Goal: Task Accomplishment & Management: Manage account settings

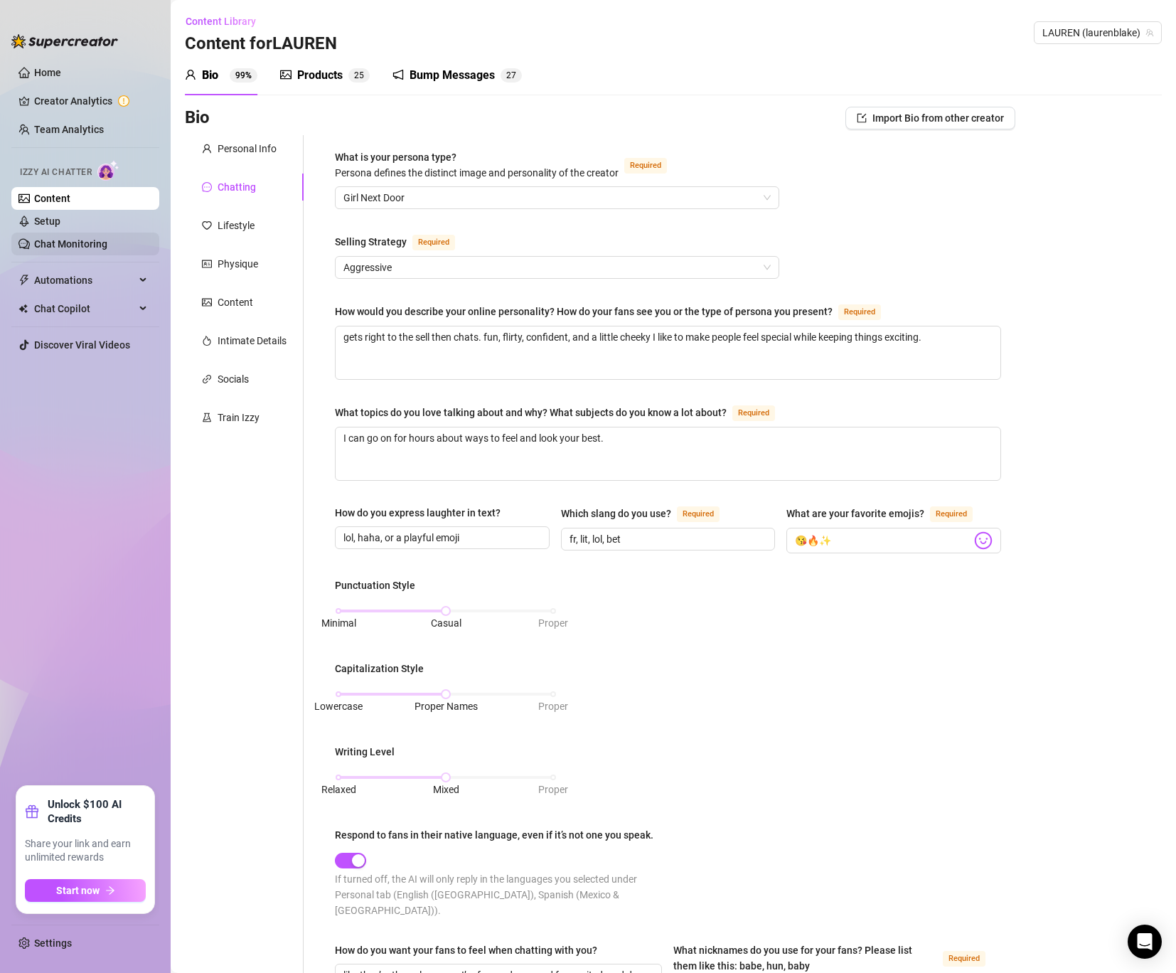
click at [85, 241] on link "Chat Monitoring" at bounding box center [70, 243] width 73 height 11
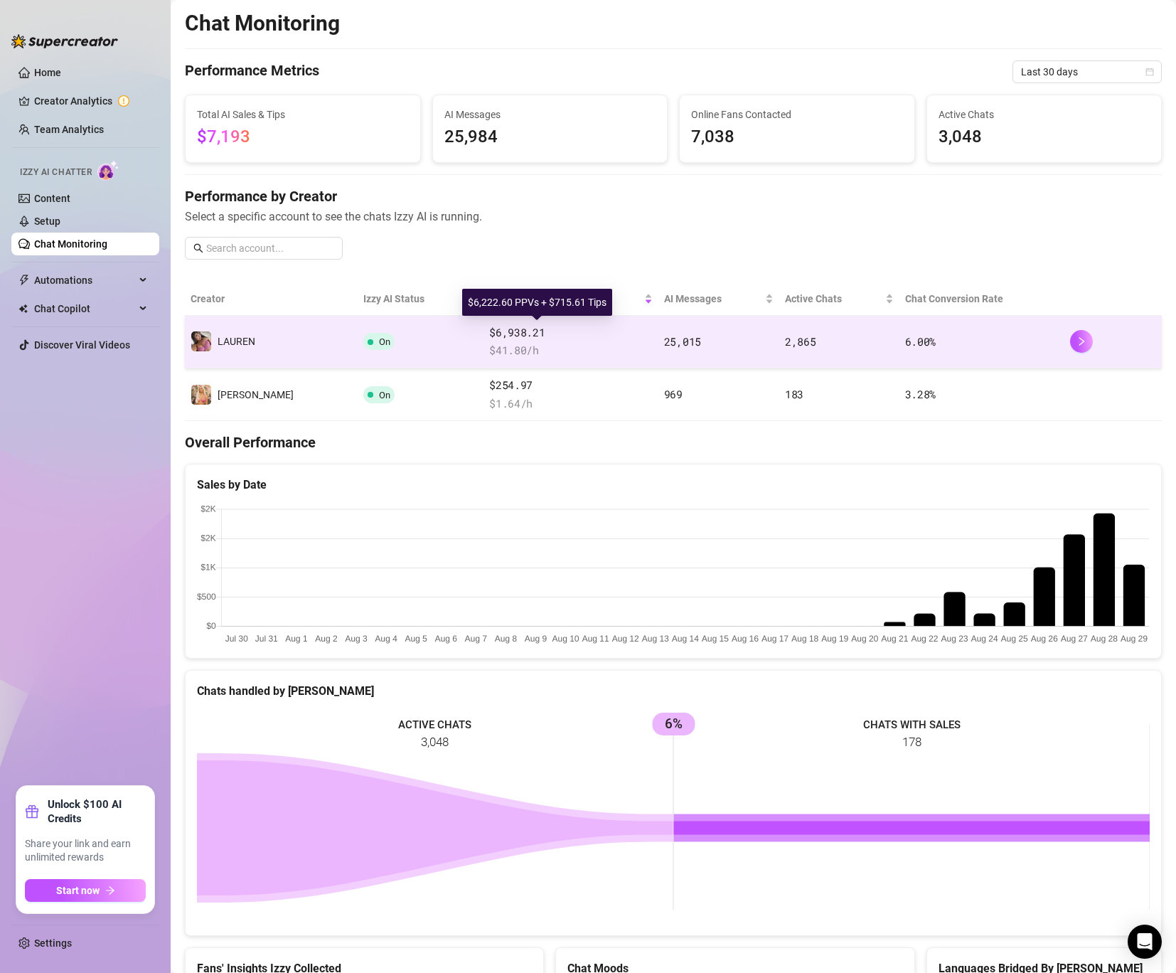
click at [528, 328] on span "$6,938.21" at bounding box center [571, 332] width 164 height 17
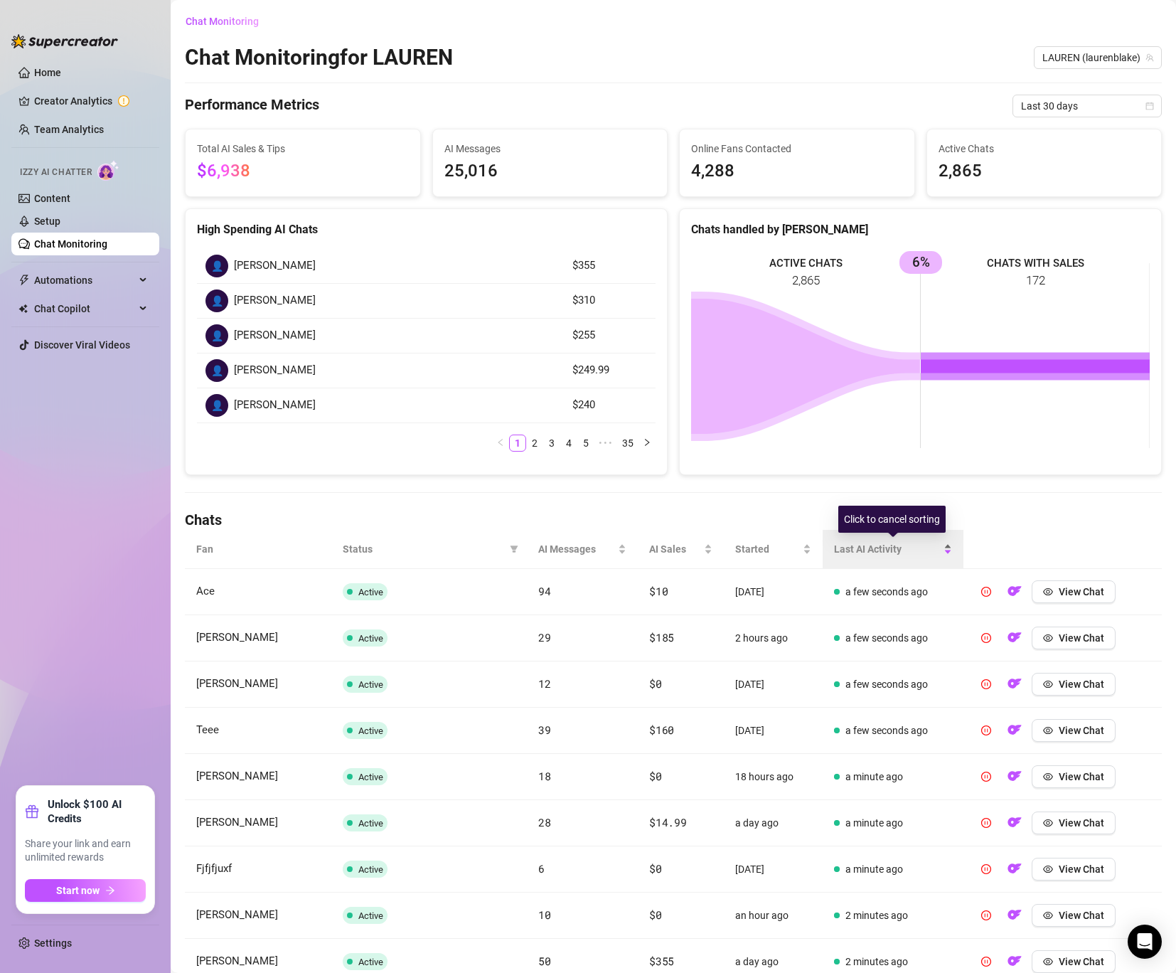
click at [877, 556] on span "Last AI Activity" at bounding box center [887, 549] width 107 height 16
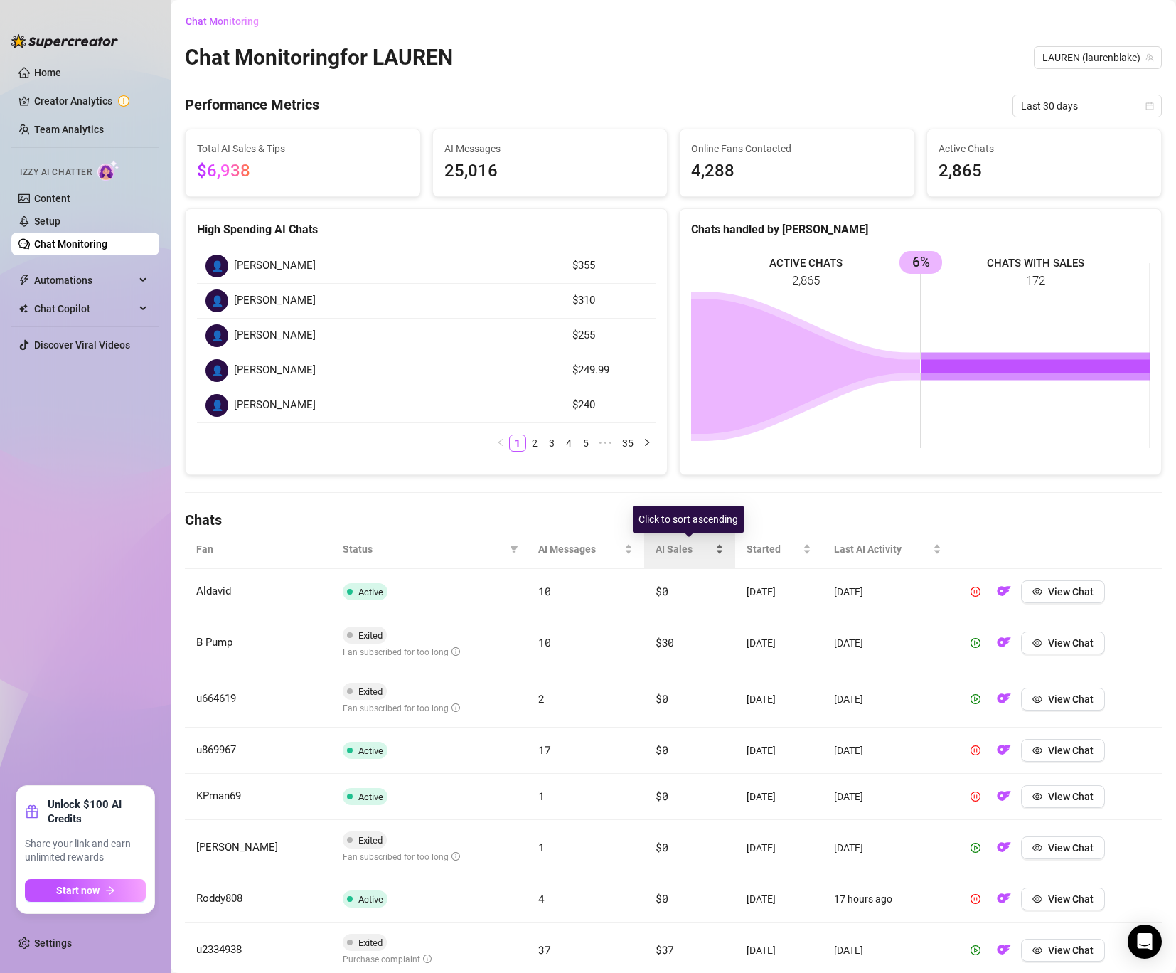
click at [693, 555] on span "AI Sales" at bounding box center [684, 549] width 57 height 16
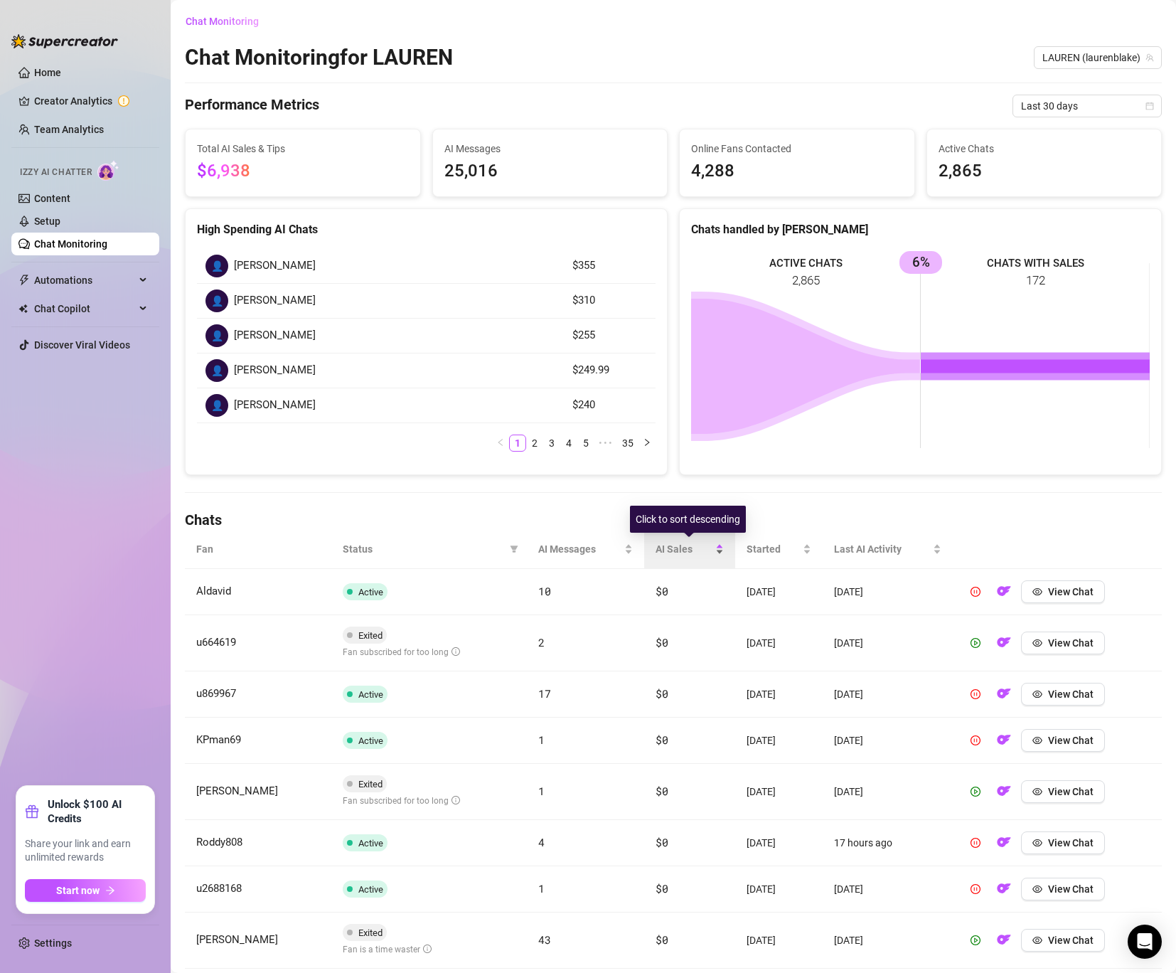
click at [660, 550] on span "AI Sales" at bounding box center [684, 549] width 57 height 16
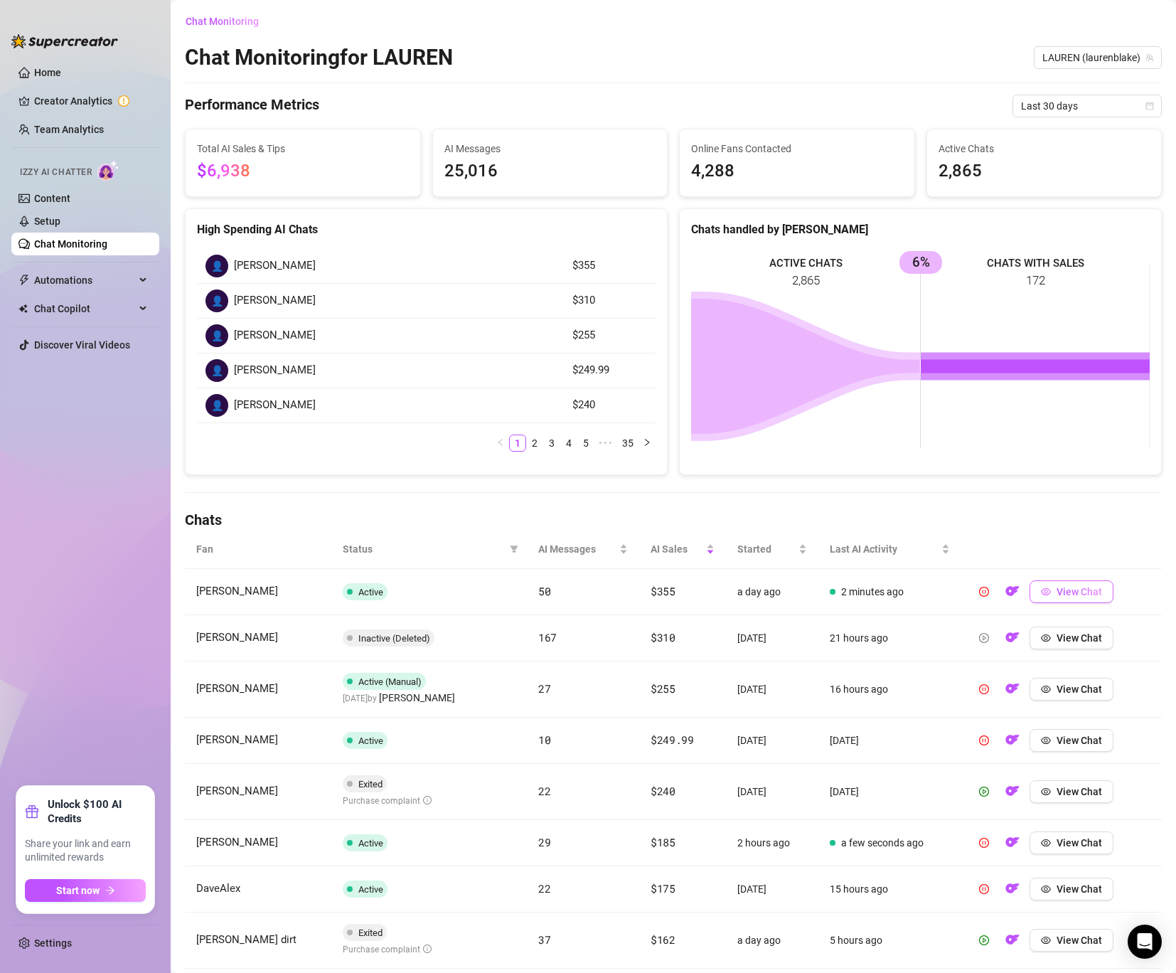
click at [1087, 597] on button "View Chat" at bounding box center [1072, 591] width 84 height 23
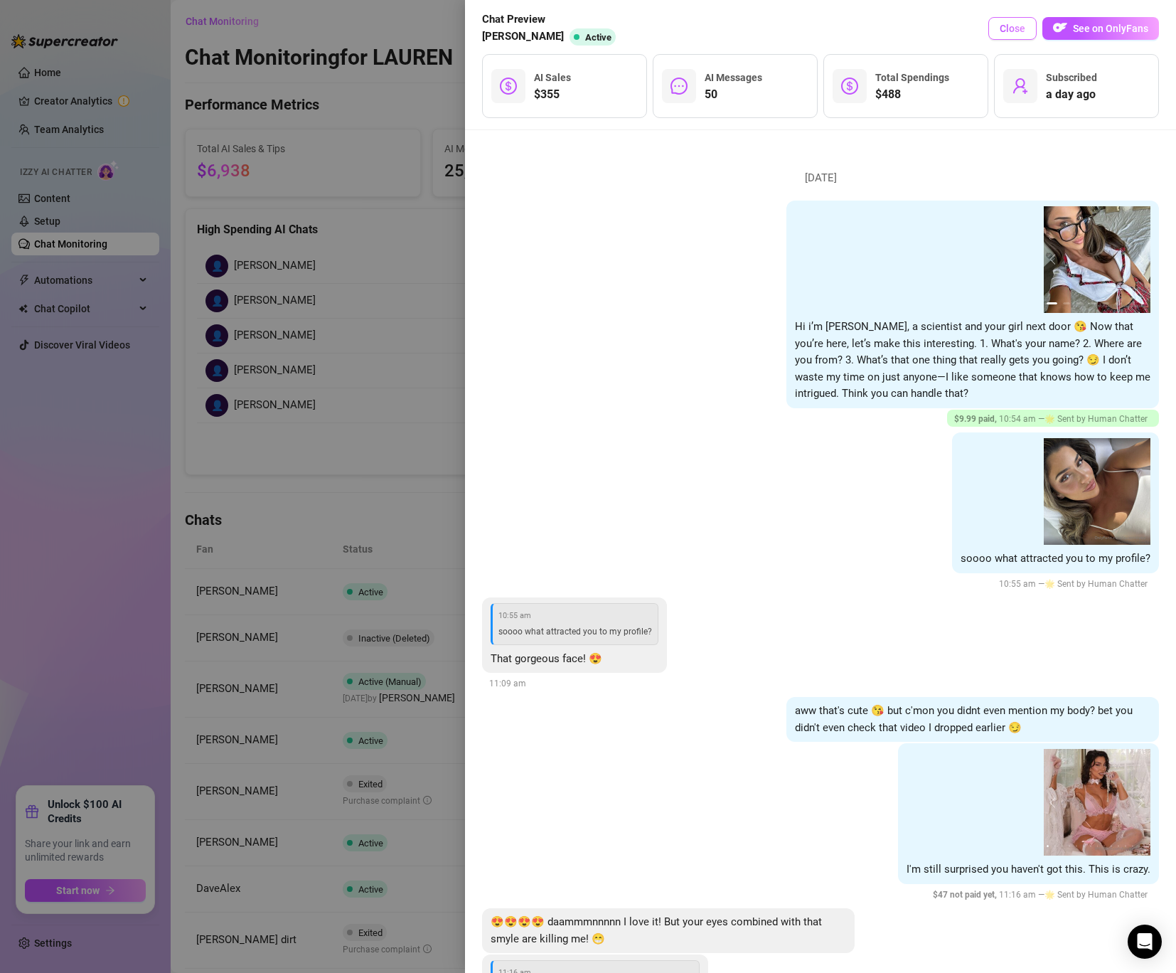
click at [1006, 26] on span "Close" at bounding box center [1013, 28] width 26 height 11
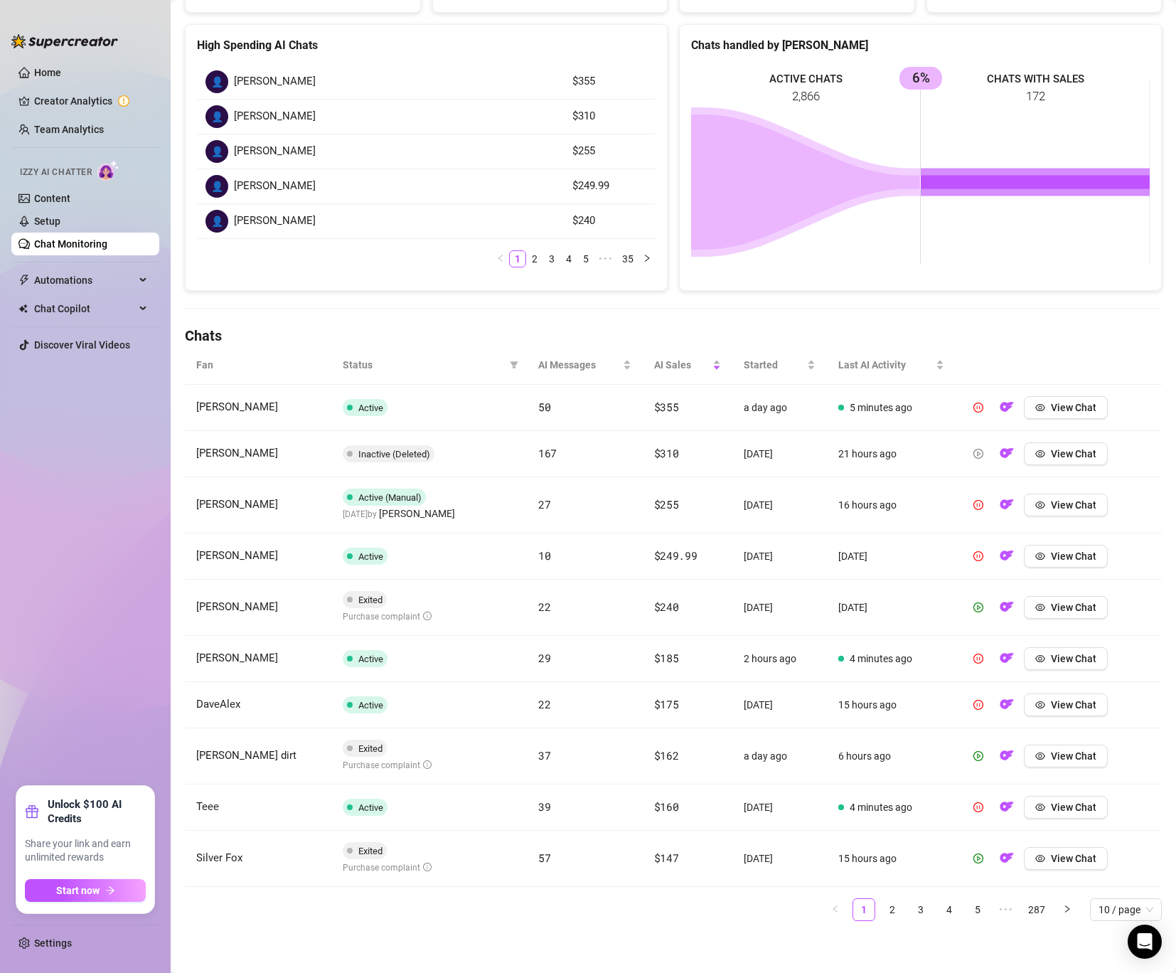
scroll to position [186, 0]
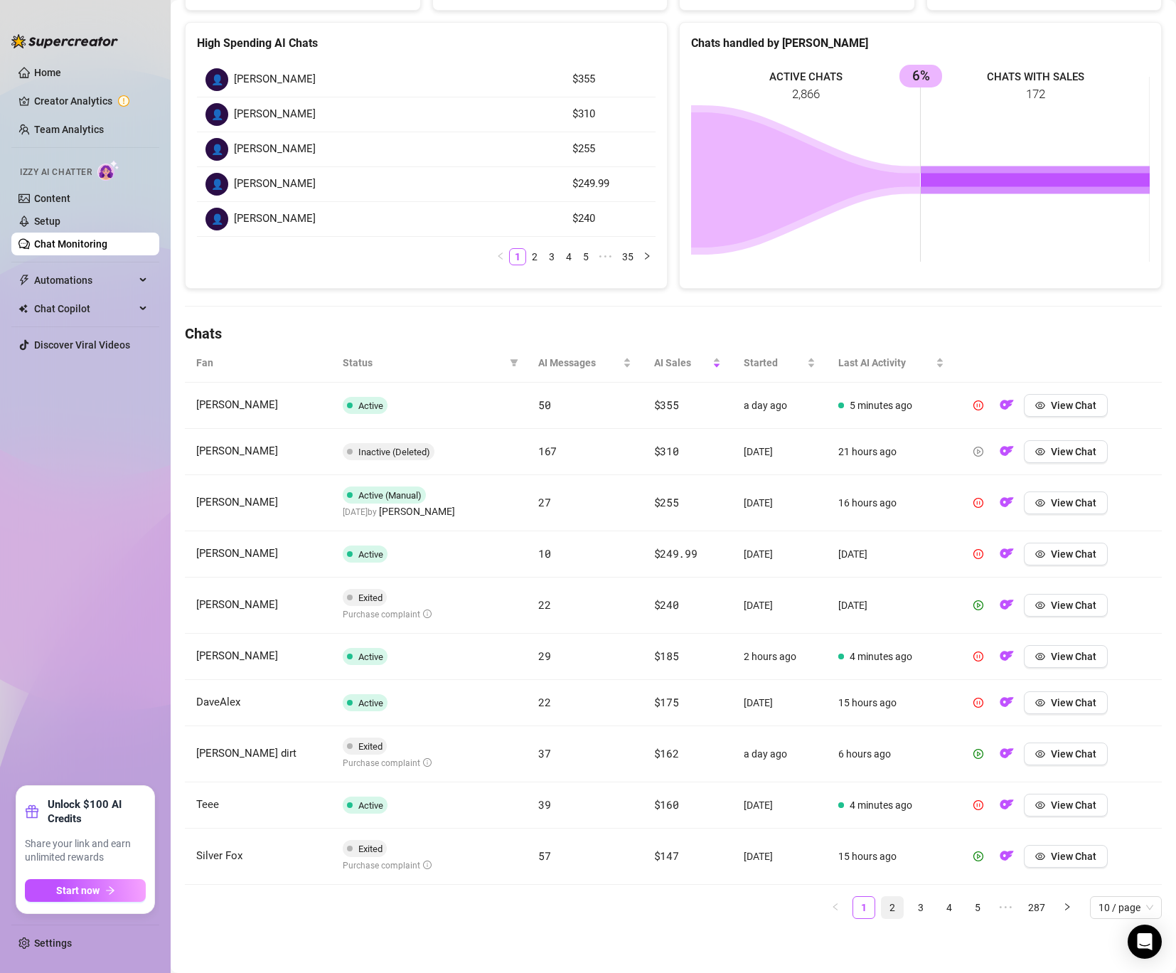
click at [898, 903] on link "2" at bounding box center [892, 907] width 21 height 21
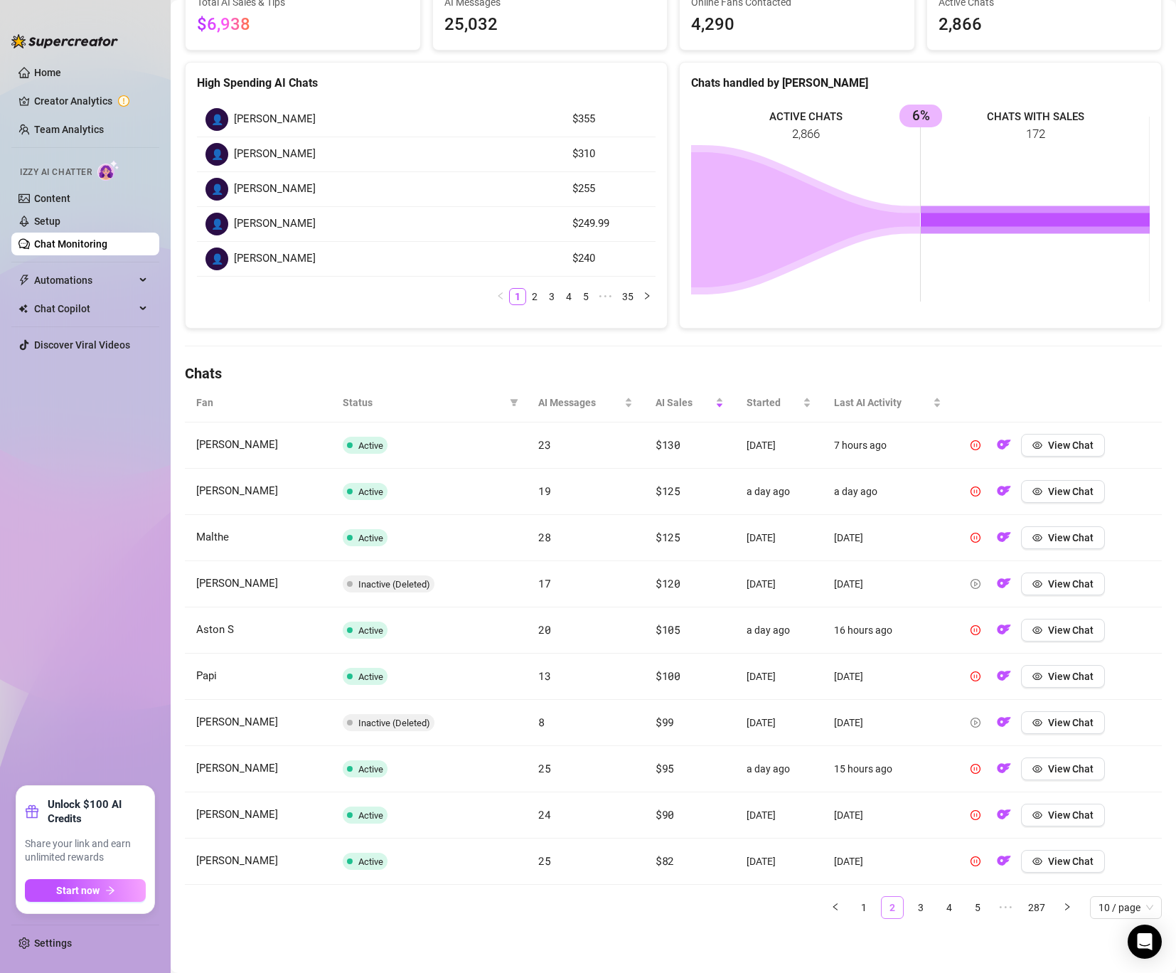
scroll to position [146, 0]
click at [947, 908] on link "4" at bounding box center [949, 907] width 21 height 21
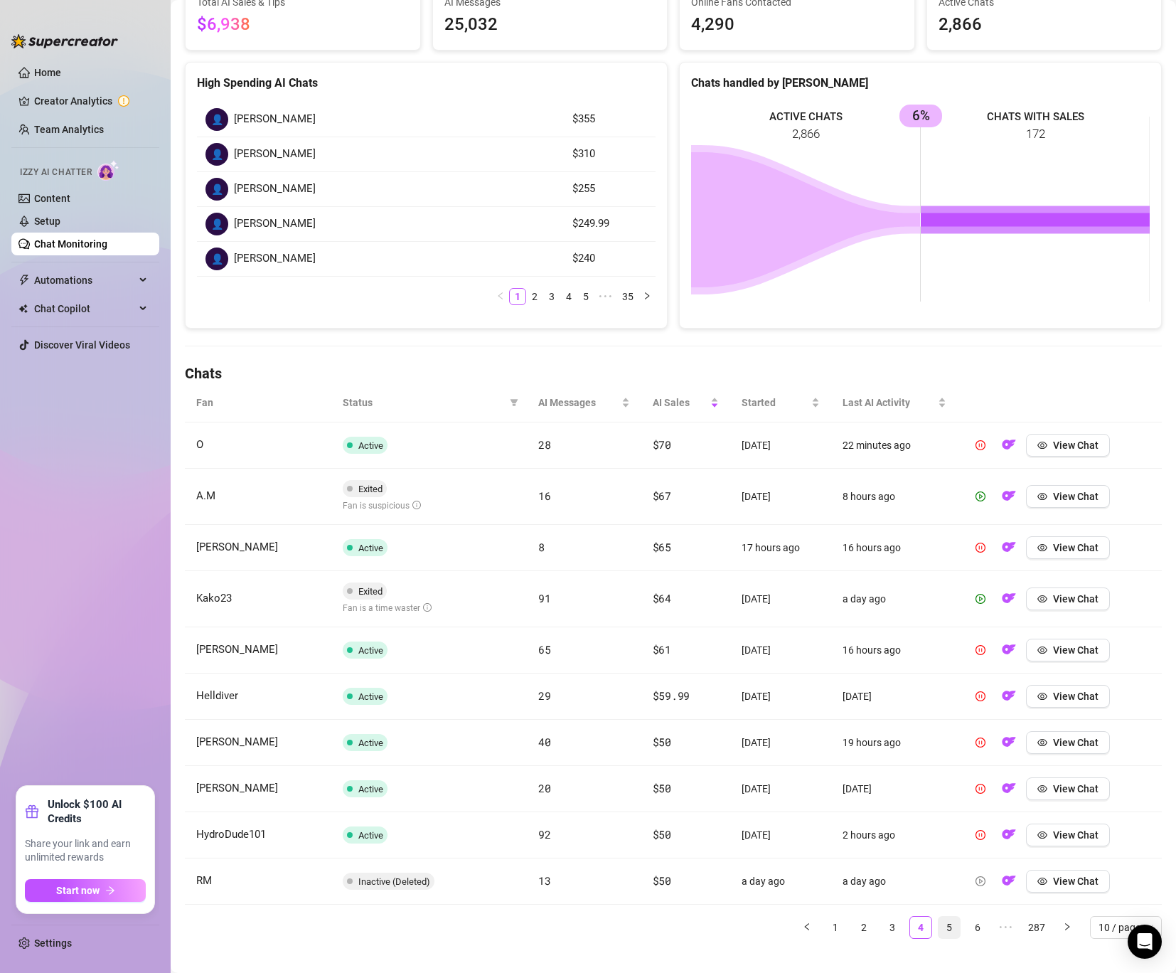
click at [957, 928] on link "5" at bounding box center [949, 927] width 21 height 21
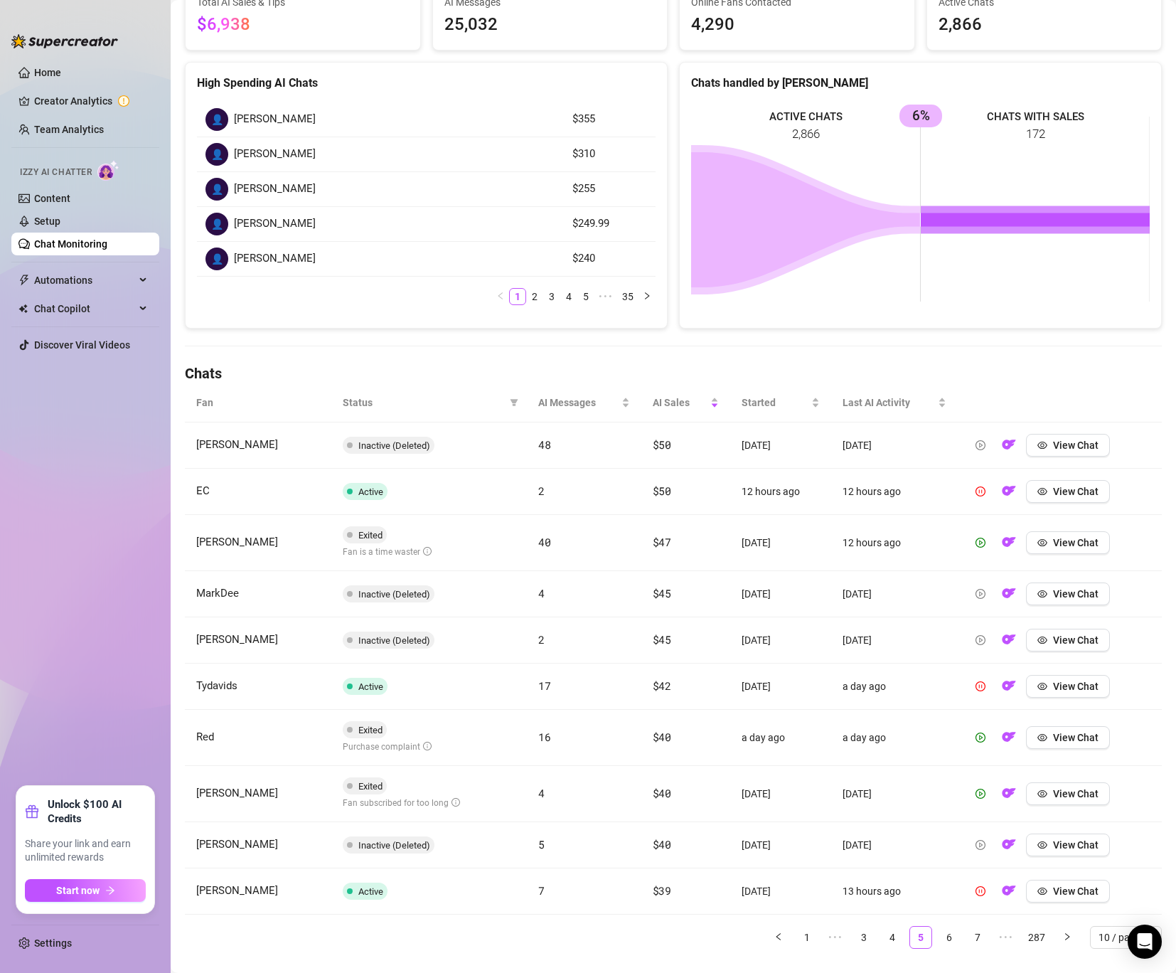
click at [973, 924] on div "Fan Status AI Messages AI Sales Started Last AI Activity [PERSON_NAME] Inactive…" at bounding box center [673, 665] width 977 height 565
click at [951, 936] on link "6" at bounding box center [949, 937] width 21 height 21
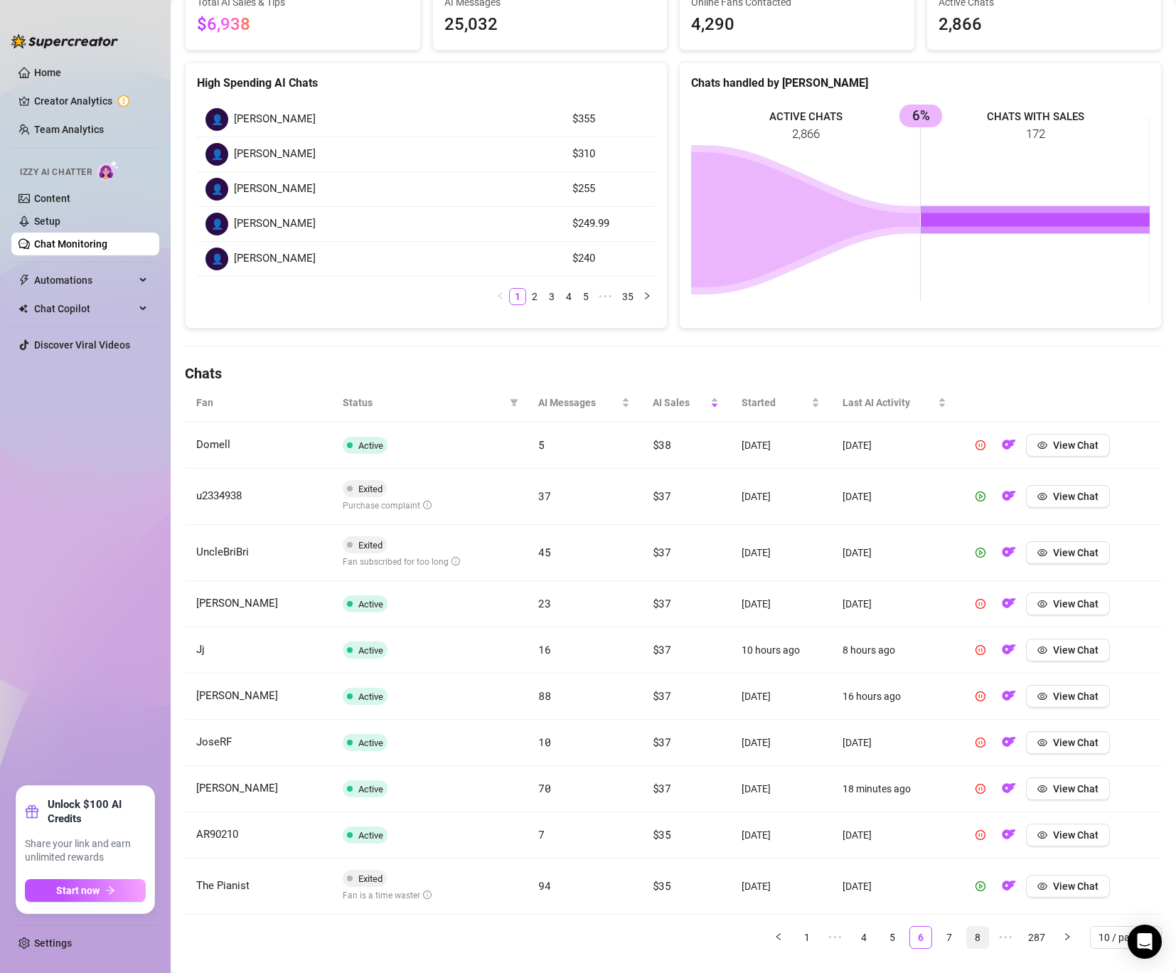
click at [971, 937] on link "8" at bounding box center [977, 937] width 21 height 21
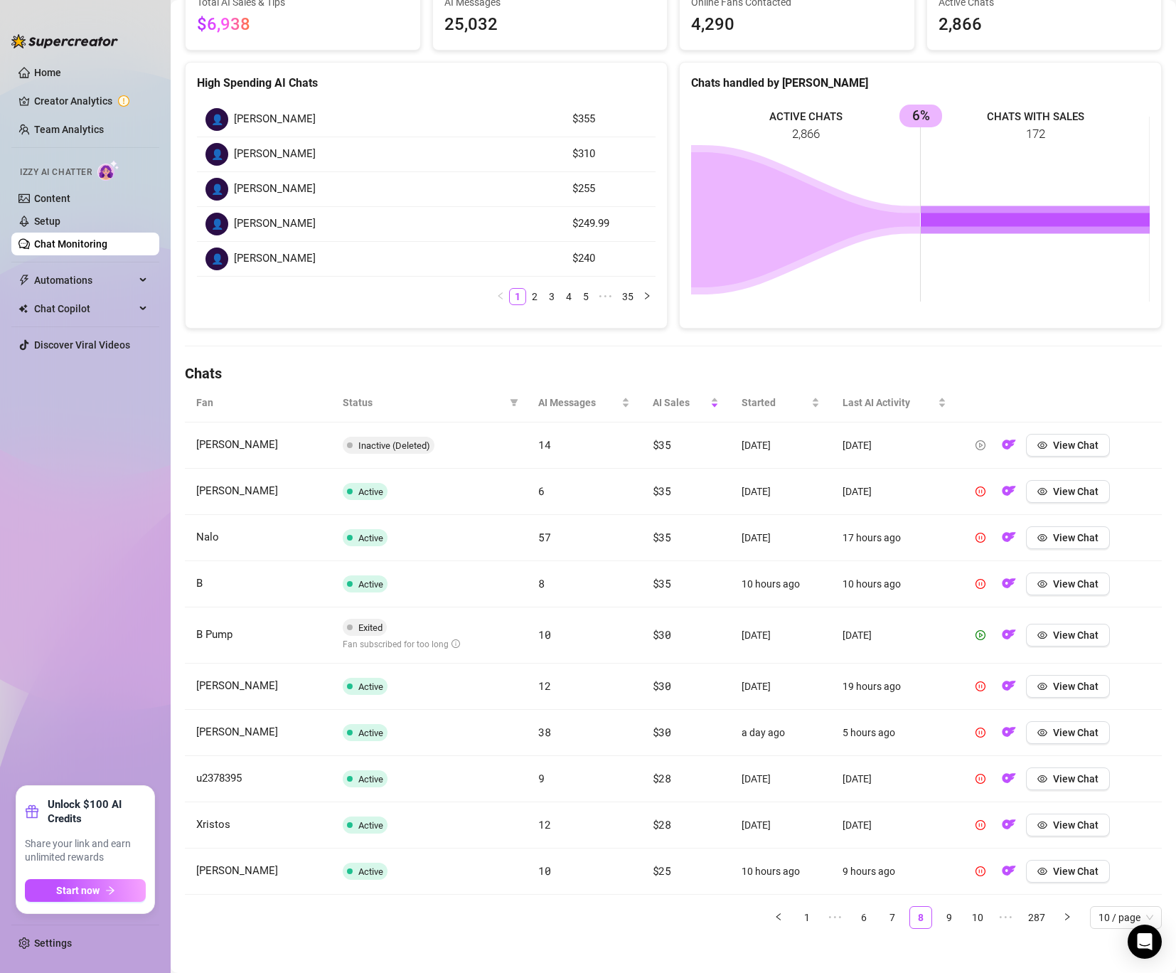
click at [971, 939] on div "Fan Status AI Messages AI Sales Started Last AI Activity [PERSON_NAME] Inactive…" at bounding box center [673, 661] width 977 height 557
click at [981, 921] on link "10" at bounding box center [977, 917] width 21 height 21
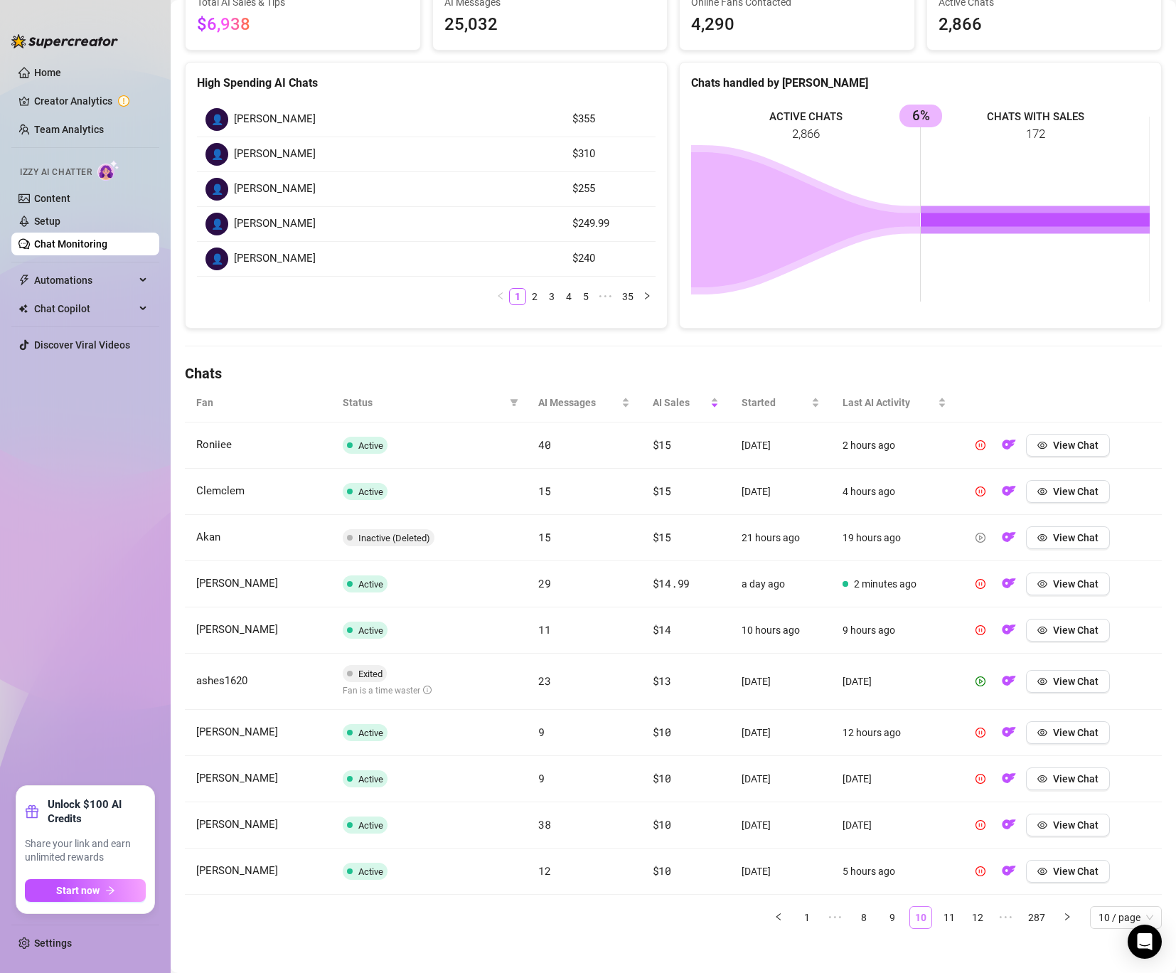
click at [981, 921] on link "12" at bounding box center [977, 917] width 21 height 21
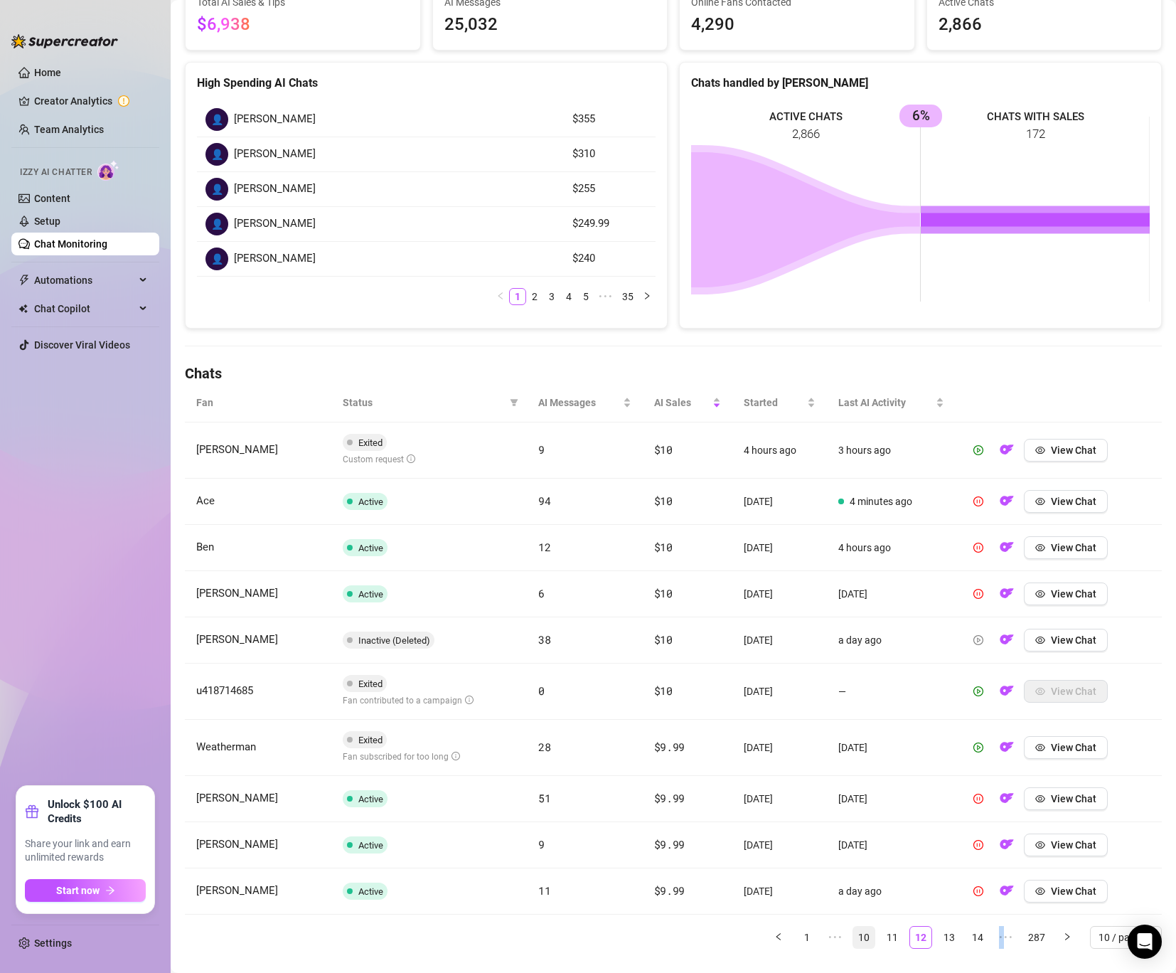
click at [981, 921] on div "Fan Status AI Messages AI Sales Started Last AI Activity [PERSON_NAME] Exited C…" at bounding box center [673, 665] width 977 height 565
click at [976, 942] on link "14" at bounding box center [977, 937] width 21 height 21
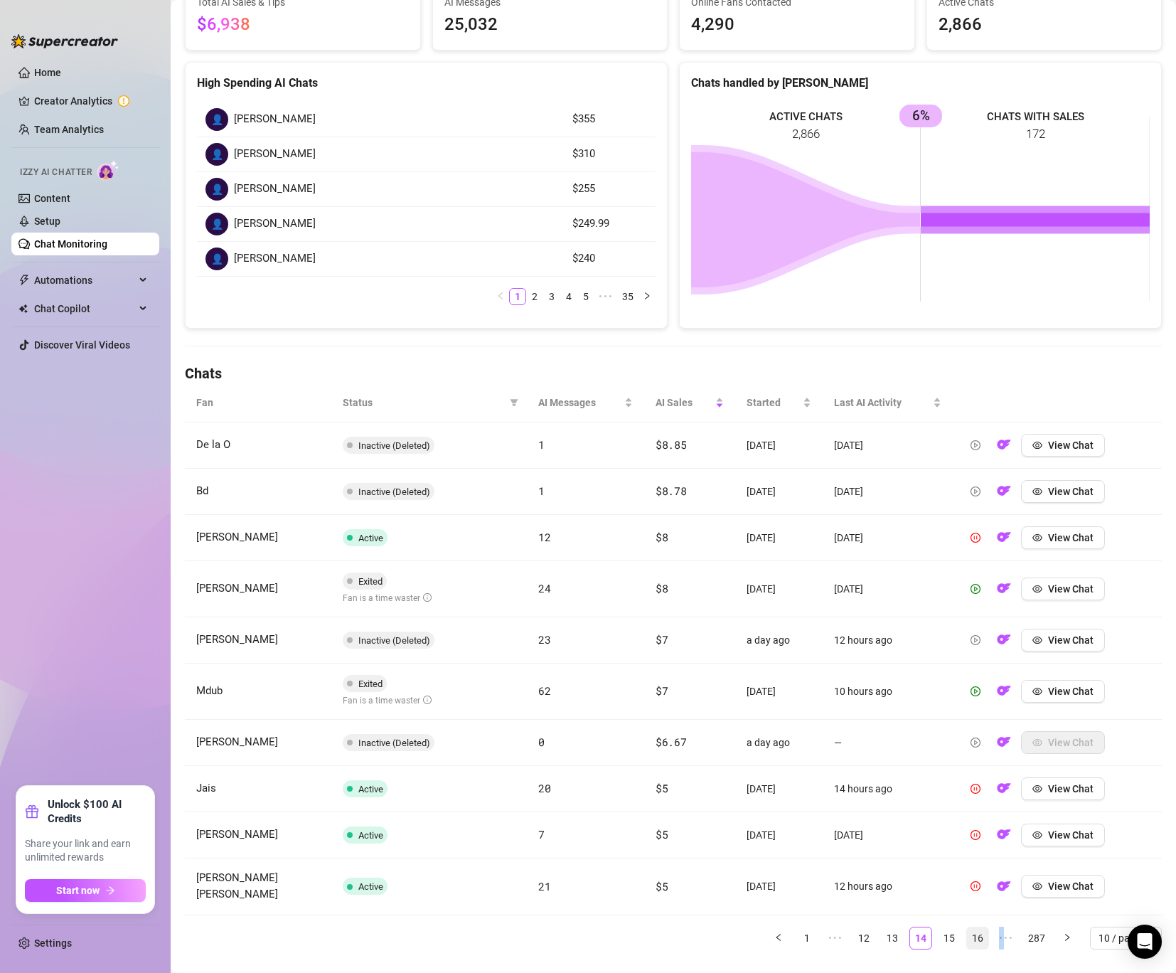
click at [979, 937] on link "16" at bounding box center [977, 937] width 21 height 21
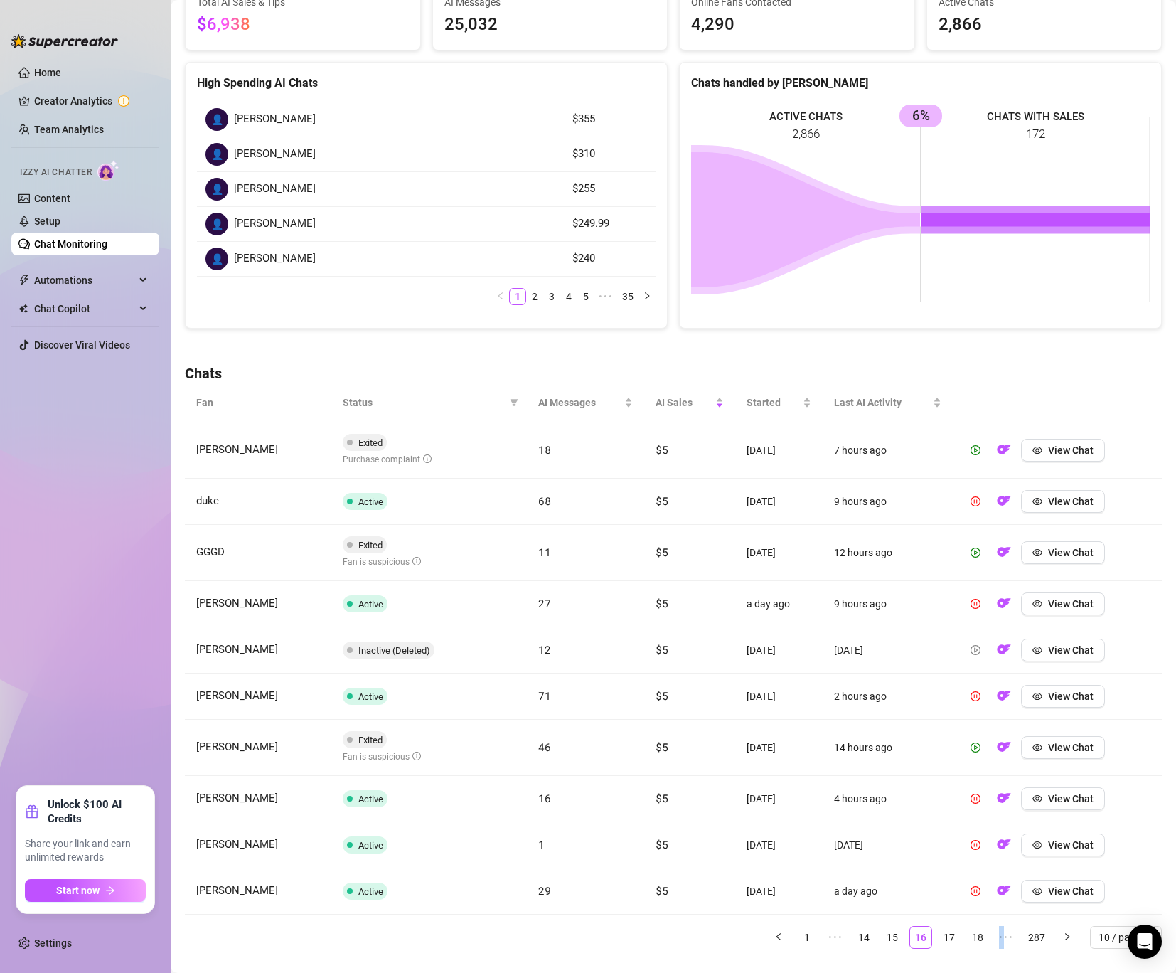
drag, startPoint x: 979, startPoint y: 937, endPoint x: 596, endPoint y: 582, distance: 521.8
click at [594, 582] on div "Fan Status AI Messages AI Sales Started Last AI Activity [PERSON_NAME] Exited P…" at bounding box center [673, 665] width 977 height 565
click at [1026, 559] on button "View Chat" at bounding box center [1063, 552] width 84 height 23
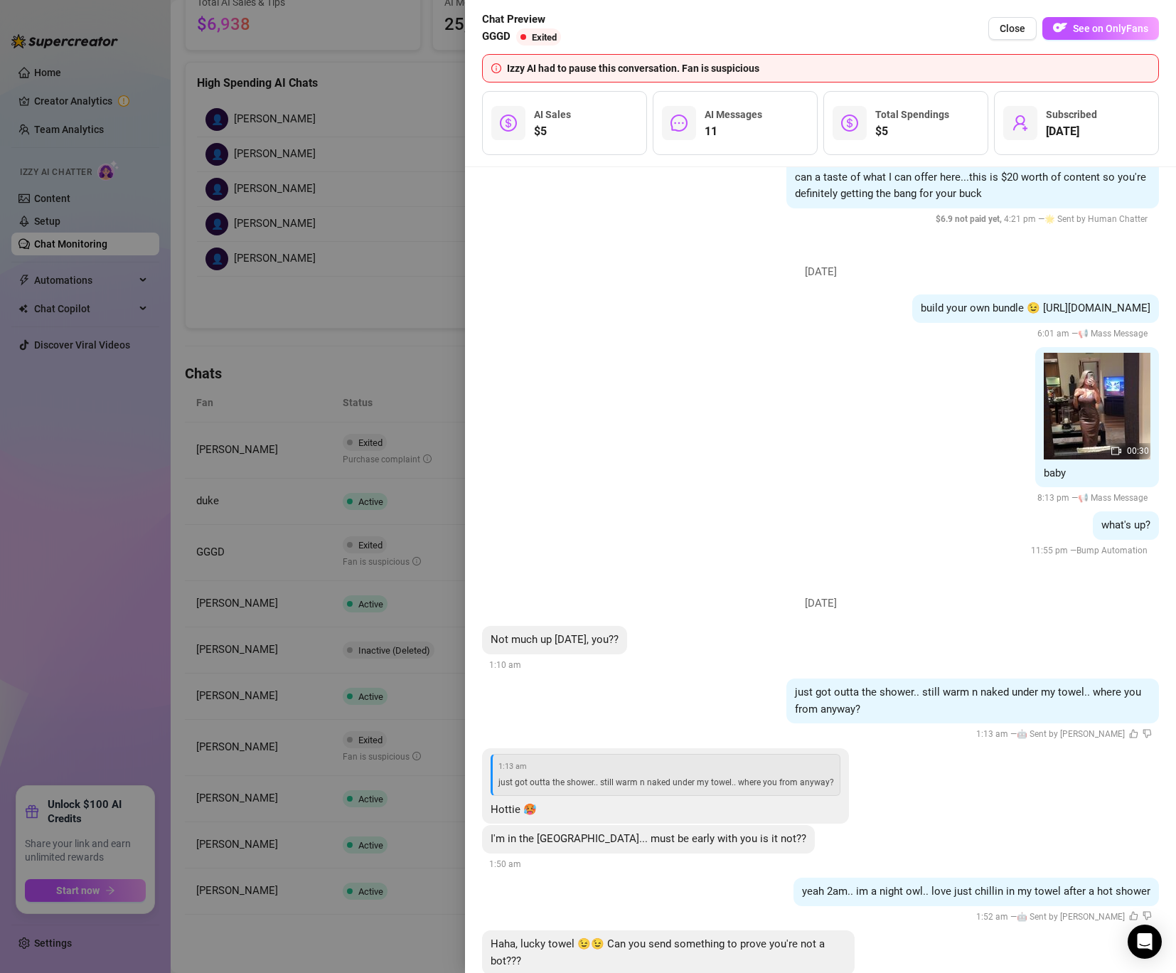
scroll to position [1905, 0]
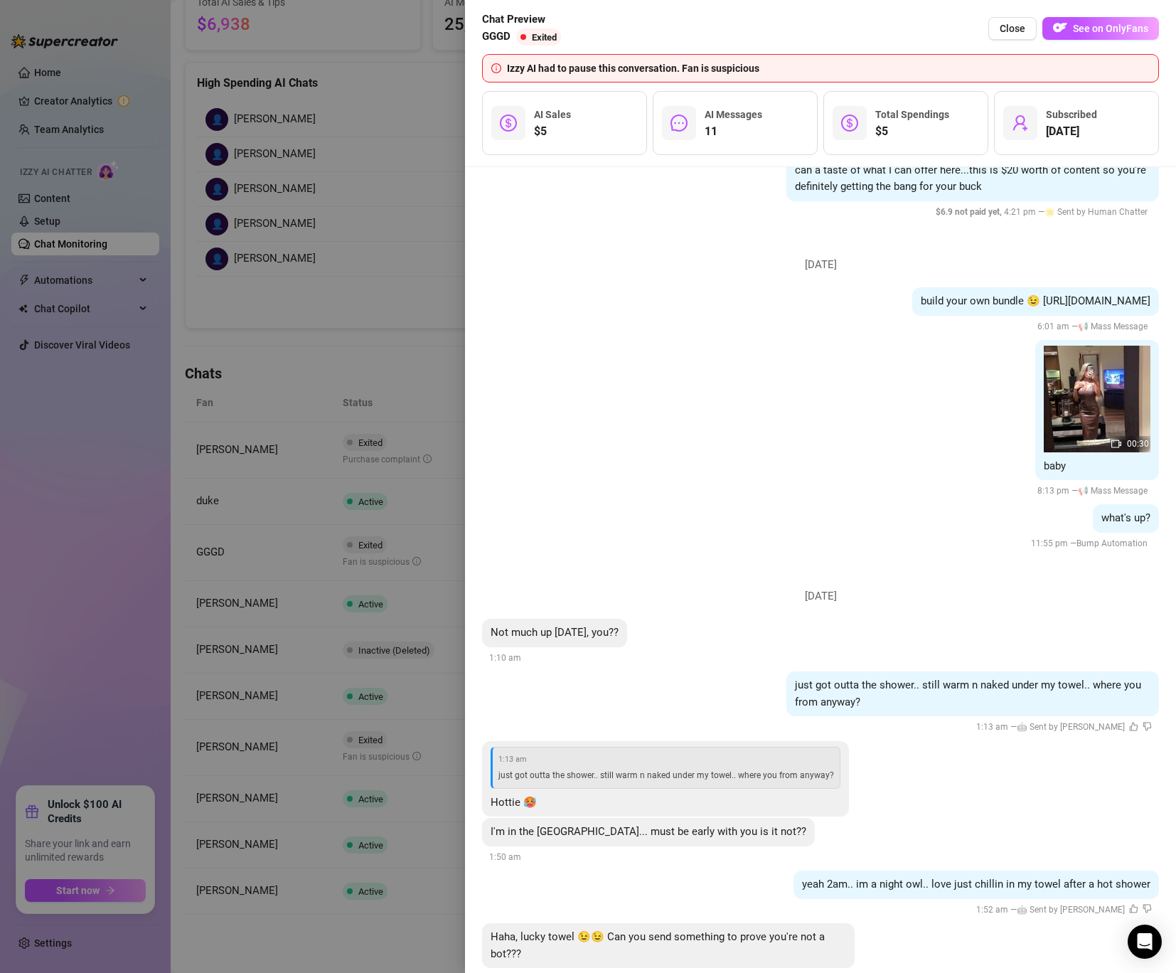
click at [407, 368] on div at bounding box center [588, 486] width 1176 height 973
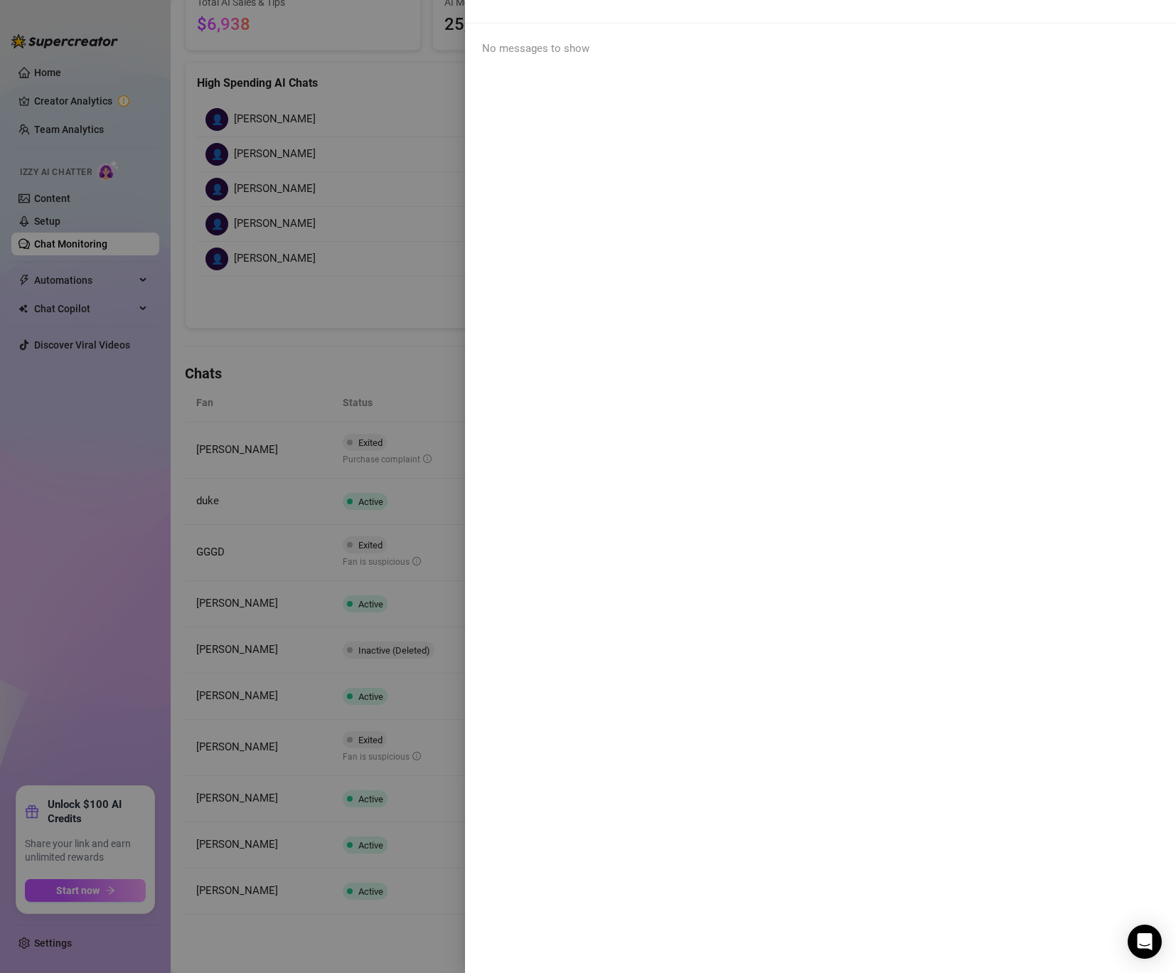
scroll to position [0, 0]
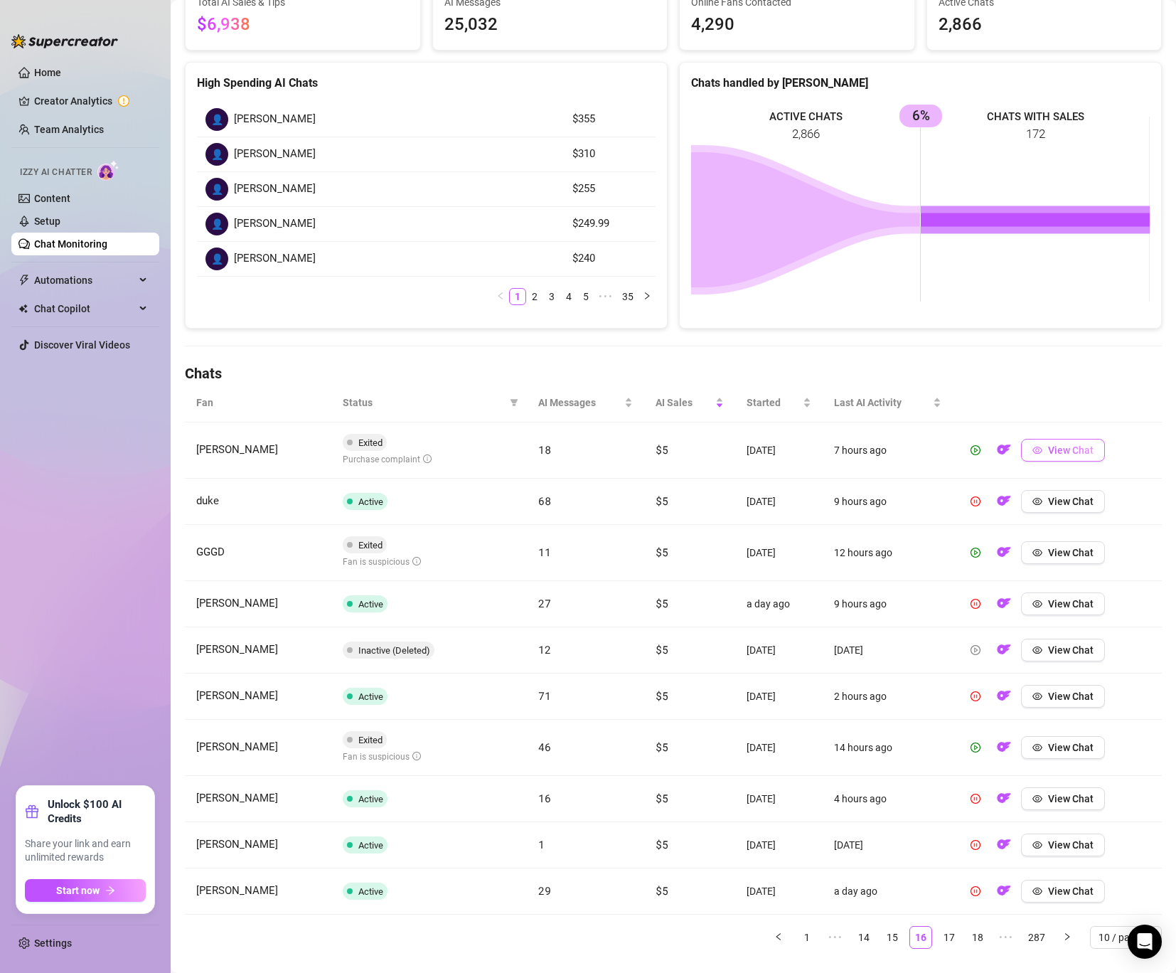
click at [1070, 444] on button "View Chat" at bounding box center [1063, 450] width 84 height 23
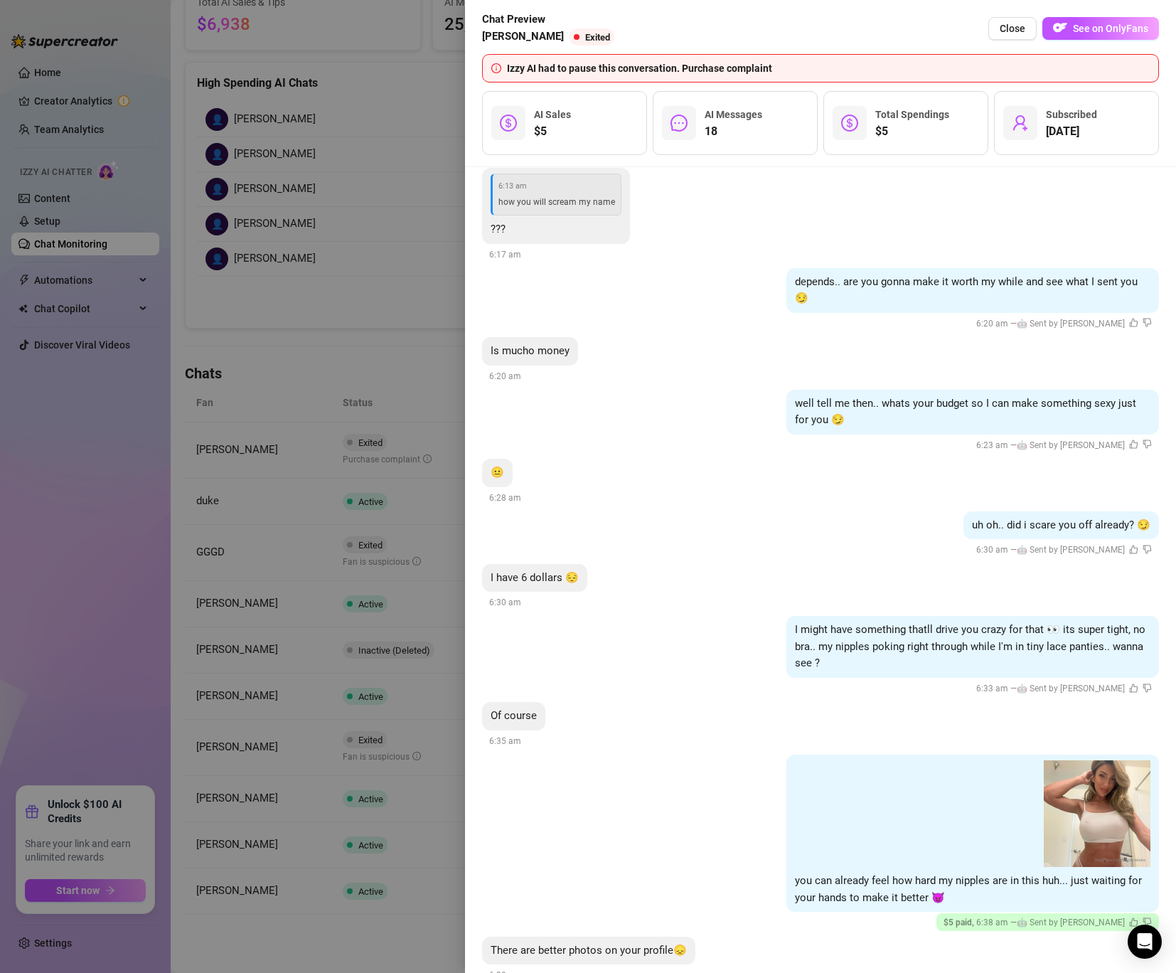
scroll to position [3190, 0]
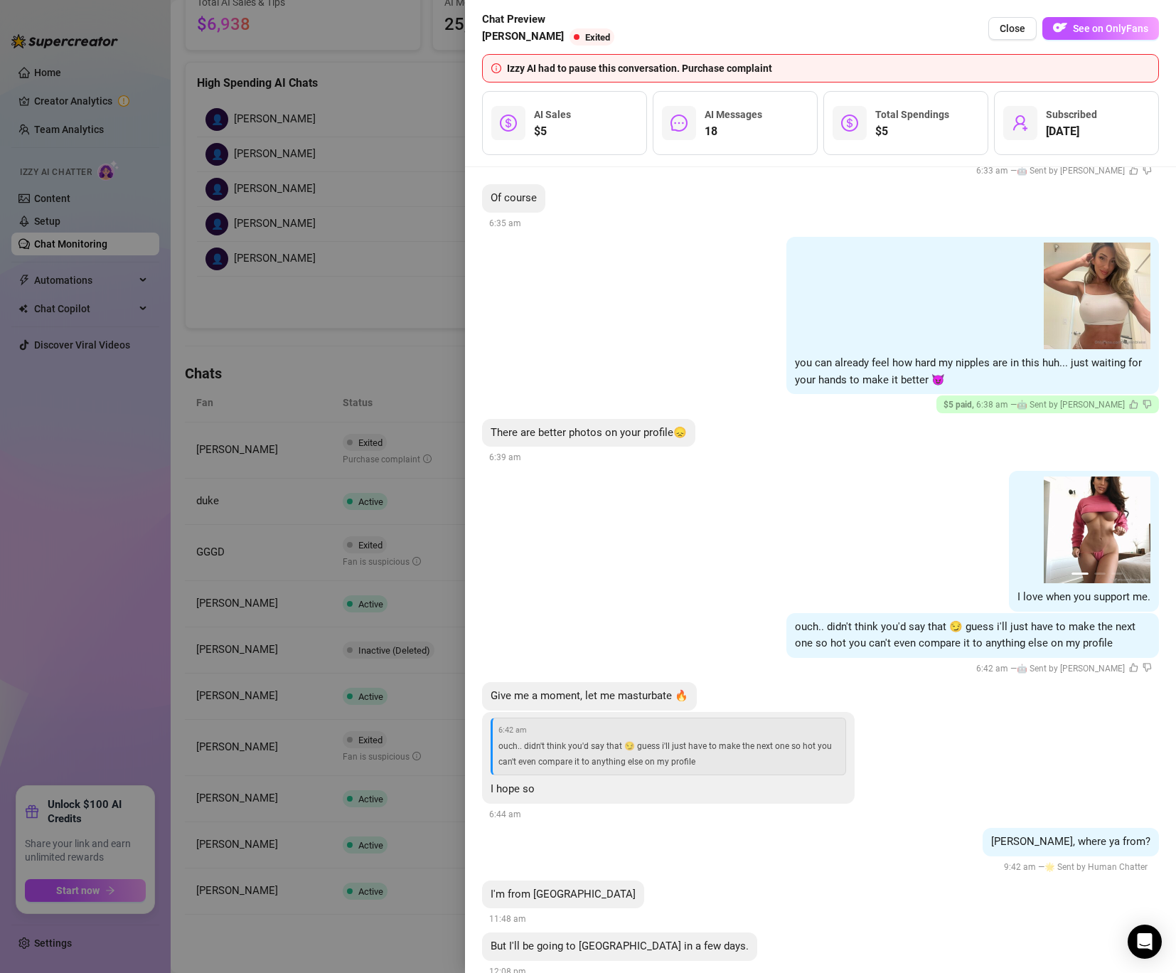
click at [268, 599] on div at bounding box center [588, 486] width 1176 height 973
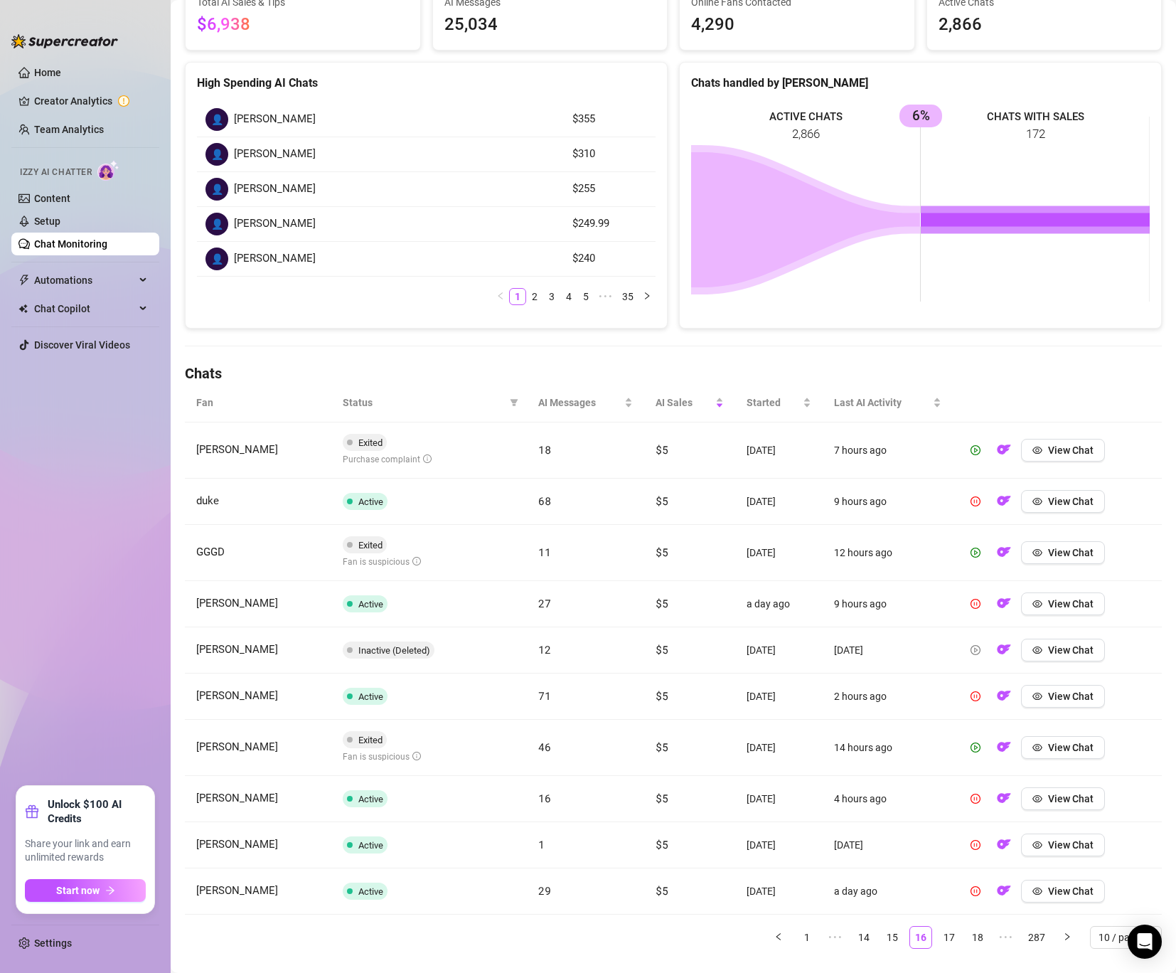
scroll to position [176, 0]
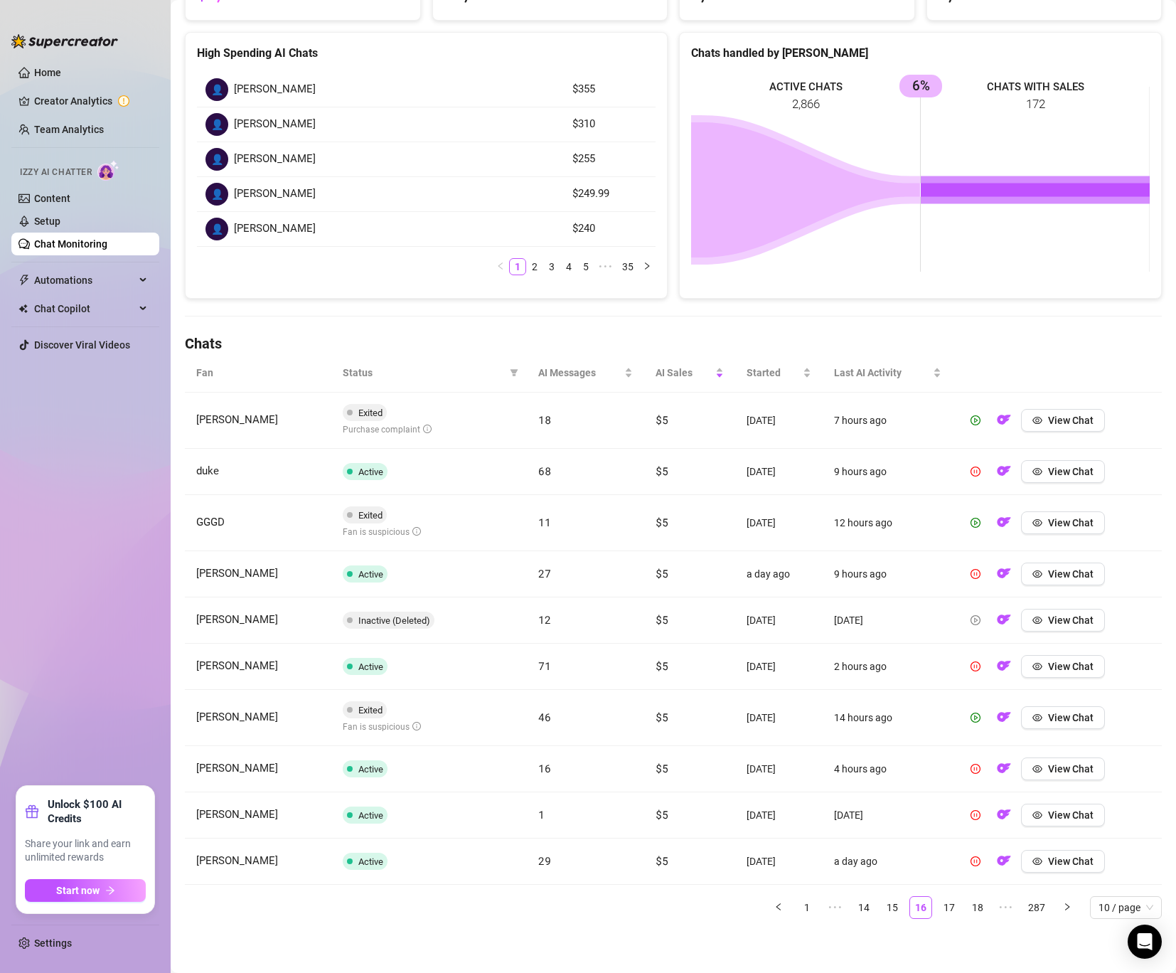
click at [961, 900] on ul "1 ••• 14 15 16 17 18 ••• 287 10 / page" at bounding box center [673, 907] width 977 height 23
click at [947, 905] on link "17" at bounding box center [949, 907] width 21 height 21
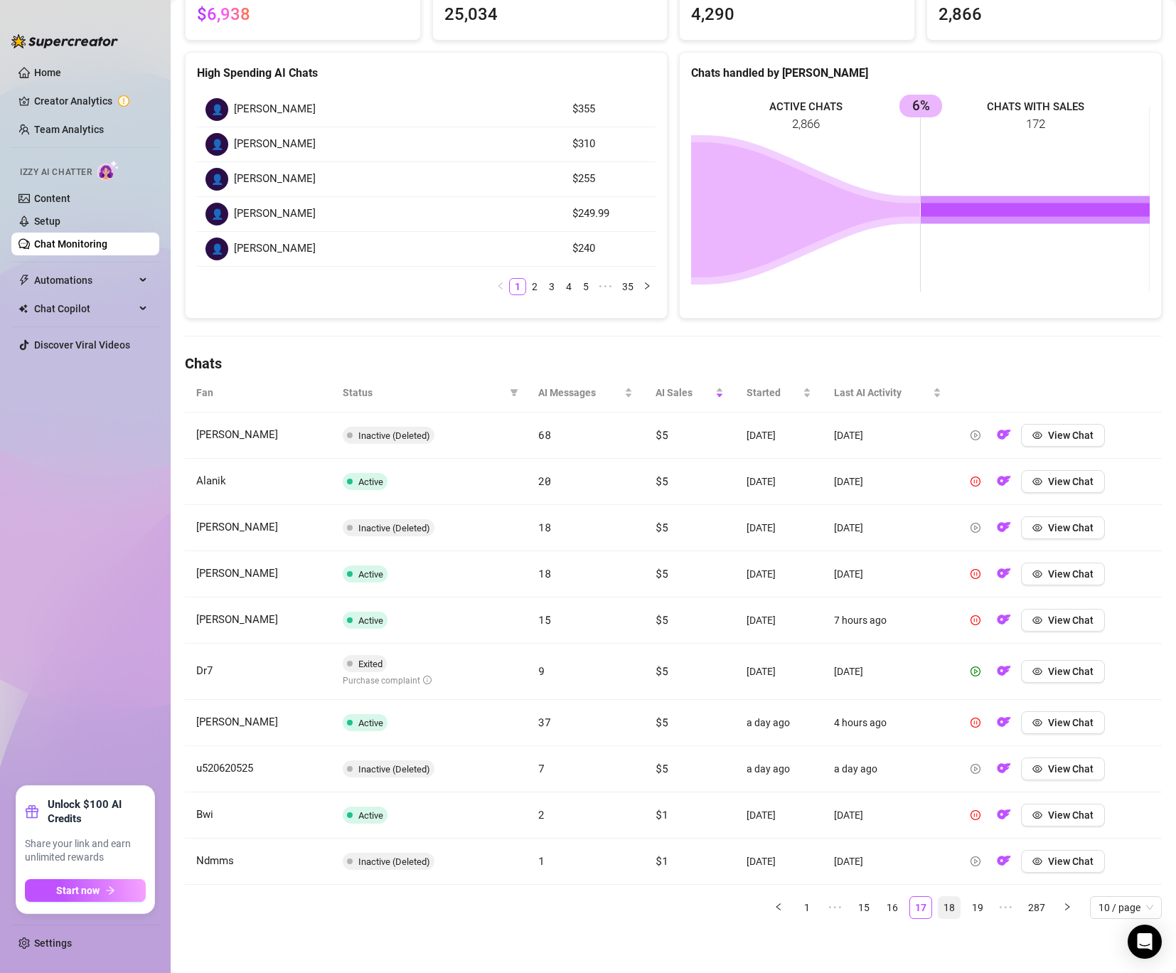
click at [954, 909] on link "18" at bounding box center [949, 907] width 21 height 21
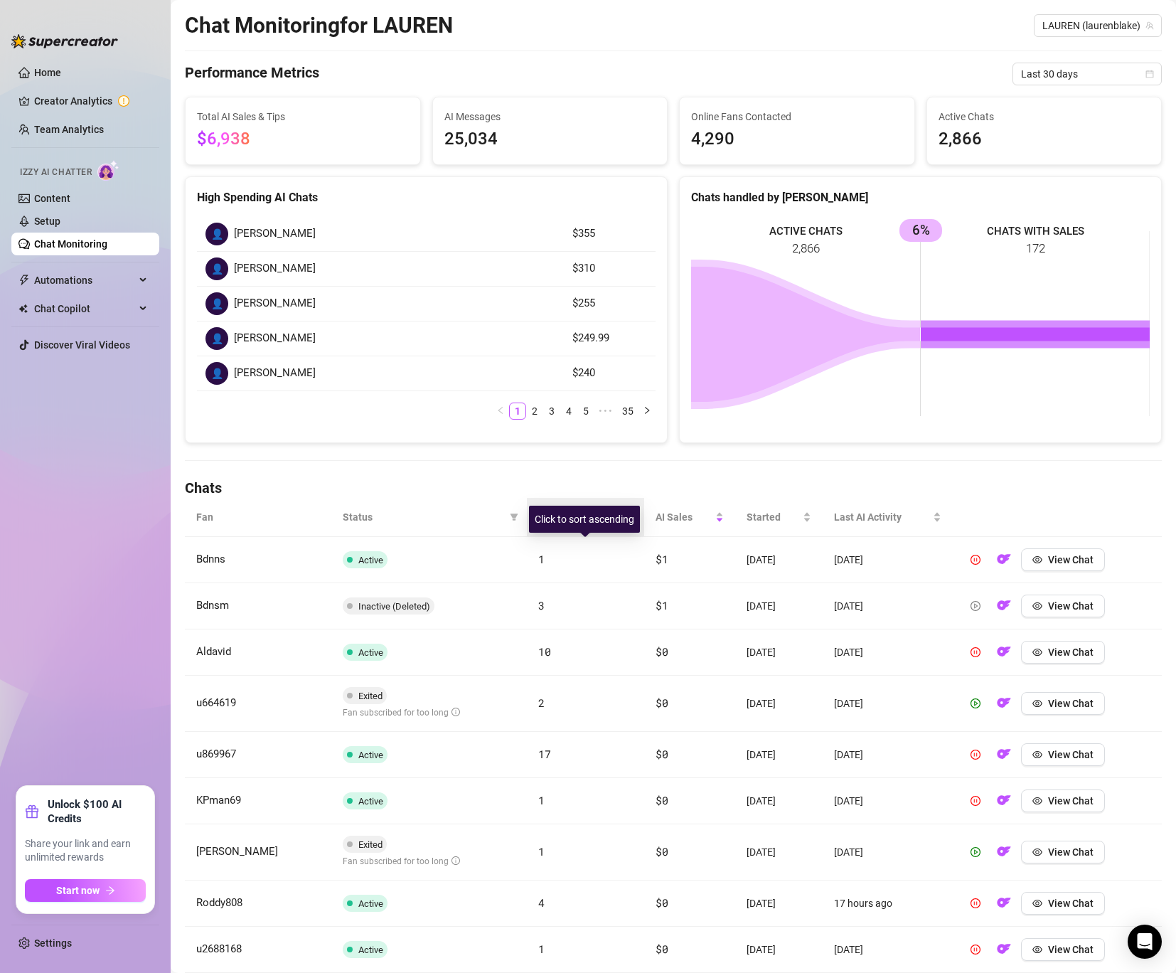
scroll to position [0, 0]
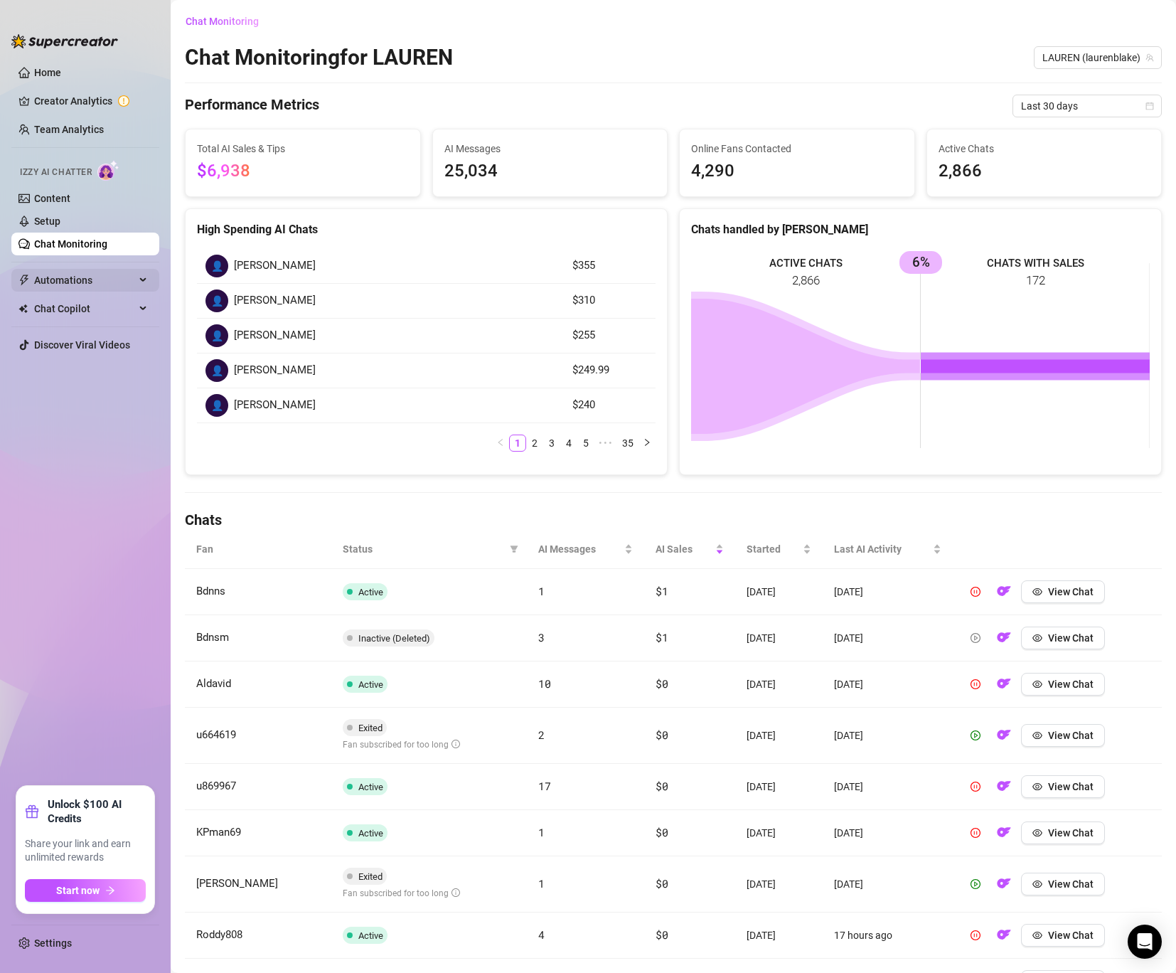
click at [89, 270] on span "Automations" at bounding box center [84, 280] width 101 height 23
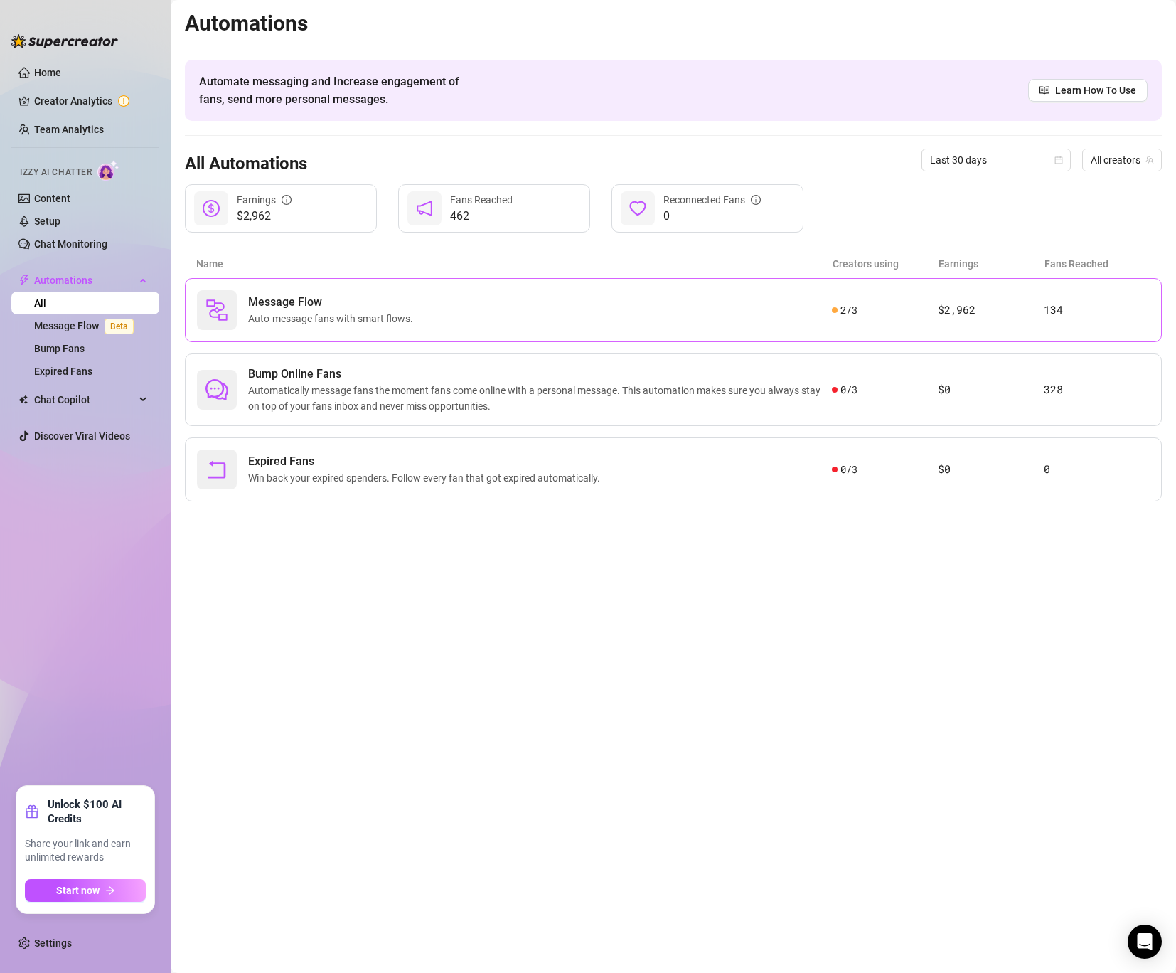
click at [579, 305] on div "Message Flow Auto-message fans with smart flows." at bounding box center [514, 310] width 635 height 40
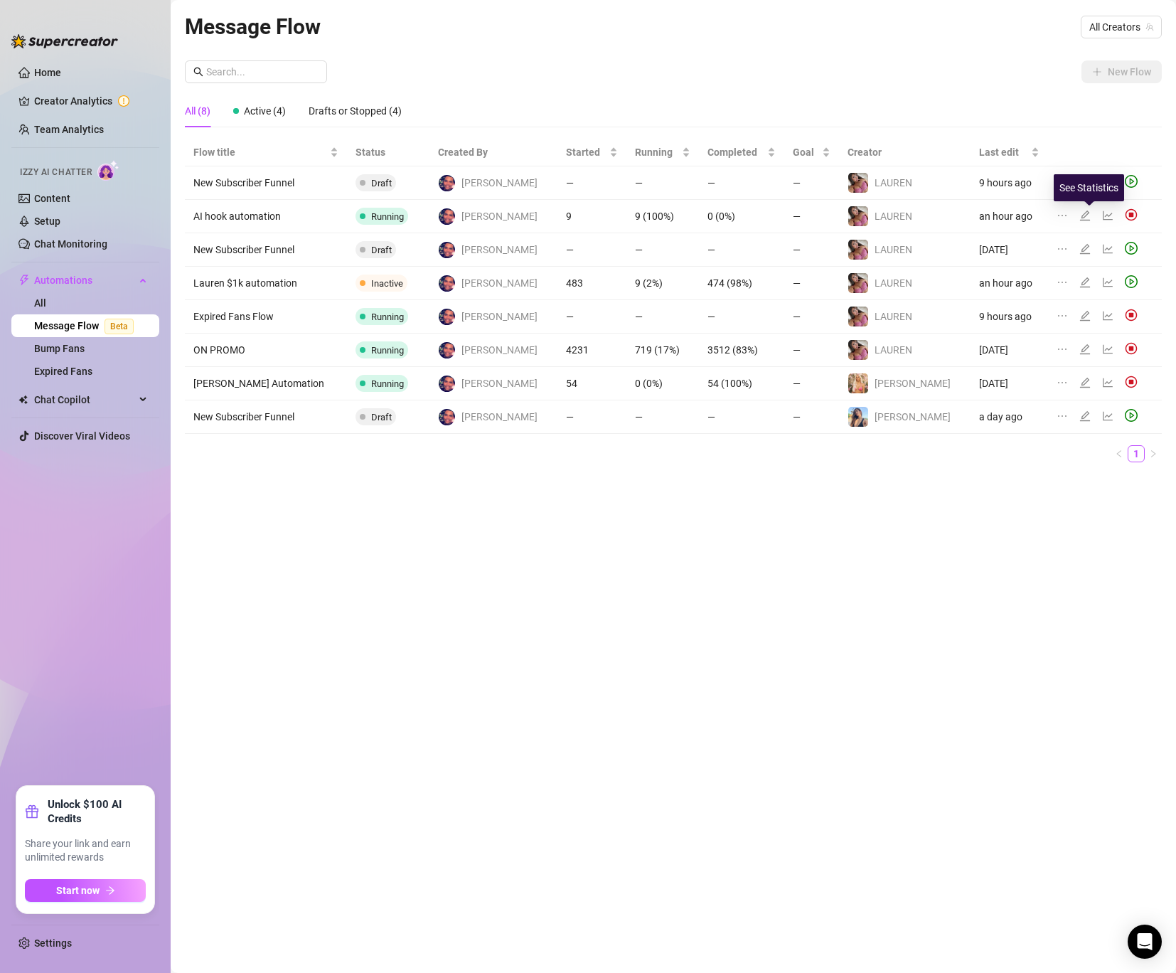
click at [1102, 219] on icon "line-chart" at bounding box center [1107, 215] width 11 height 11
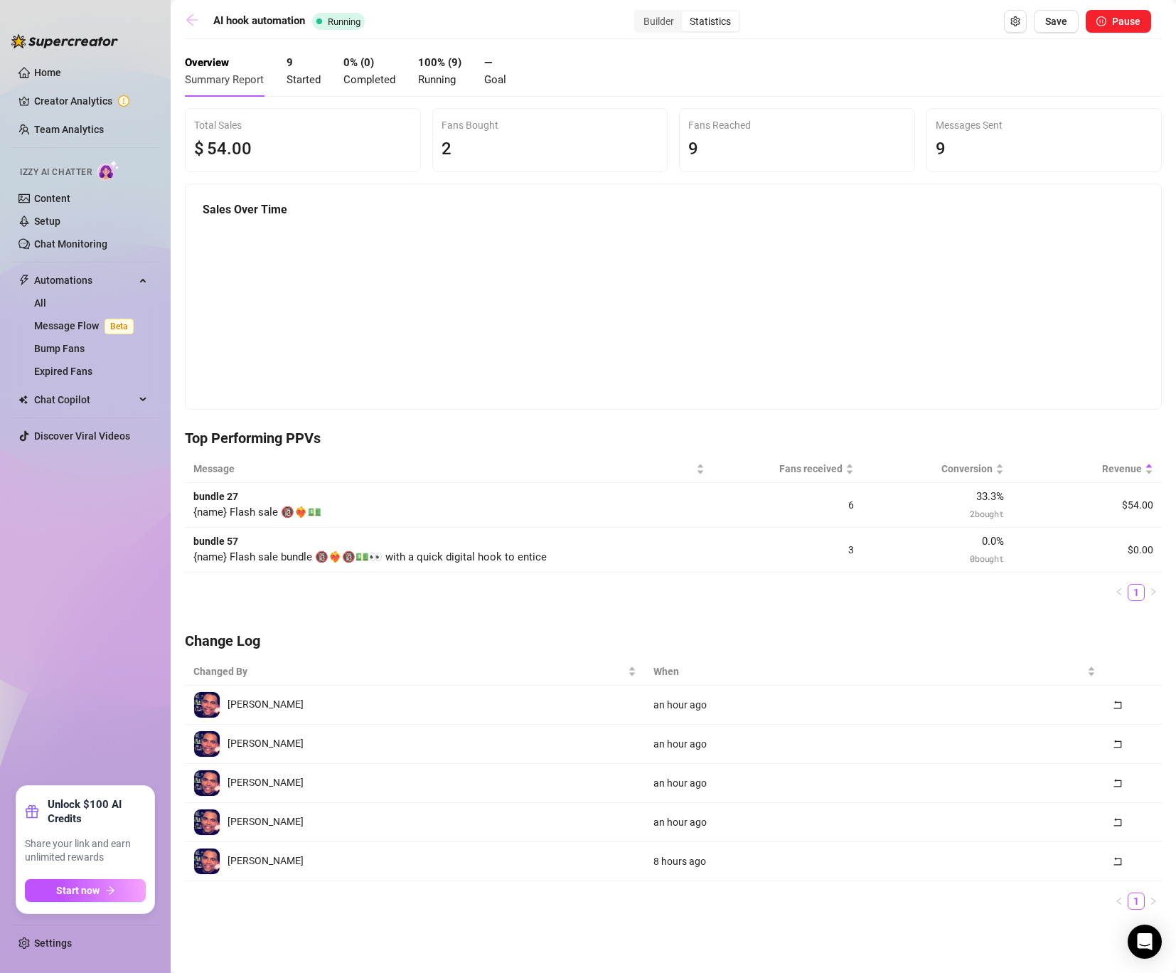
click at [193, 19] on icon "arrow-left" at bounding box center [191, 19] width 11 height 11
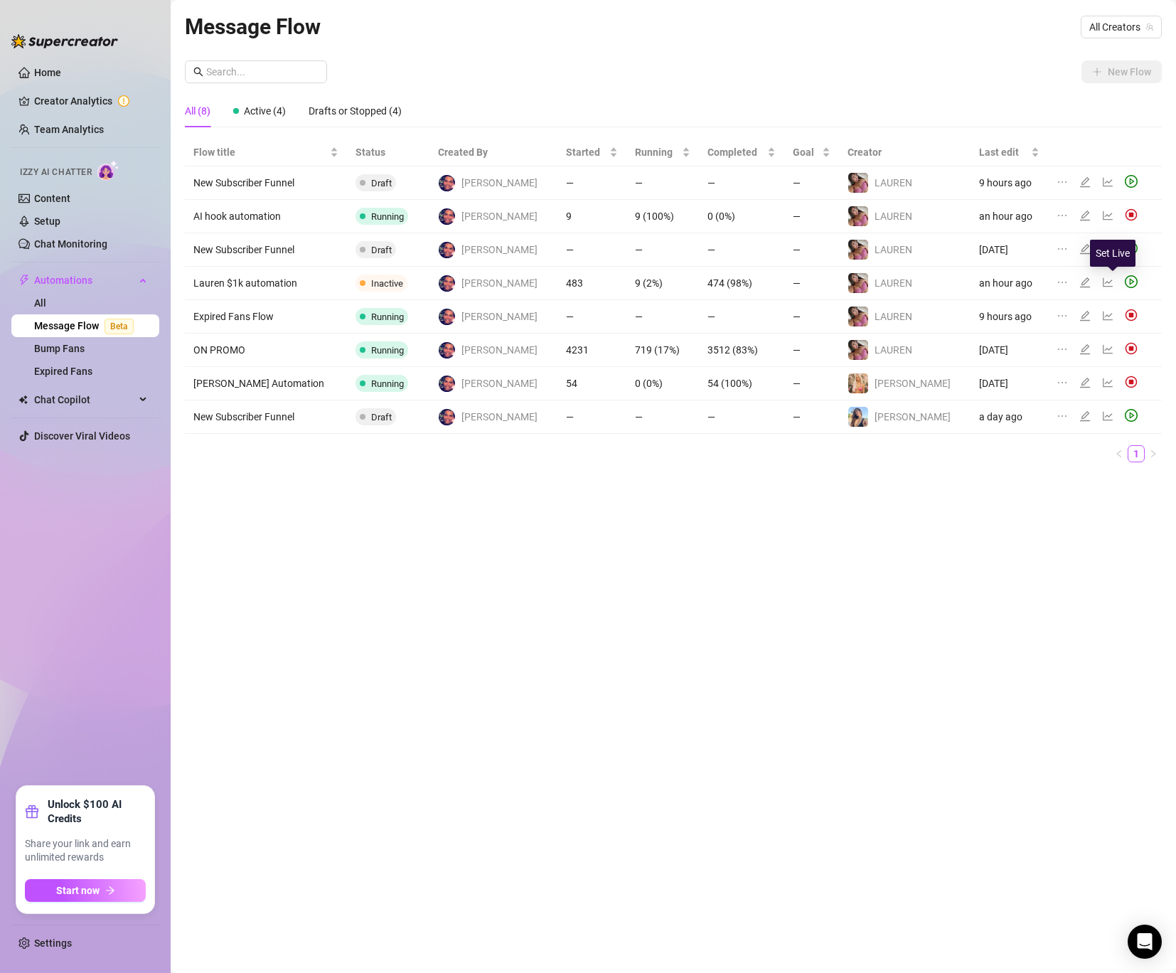
click at [1125, 283] on icon "play-circle" at bounding box center [1131, 281] width 13 height 13
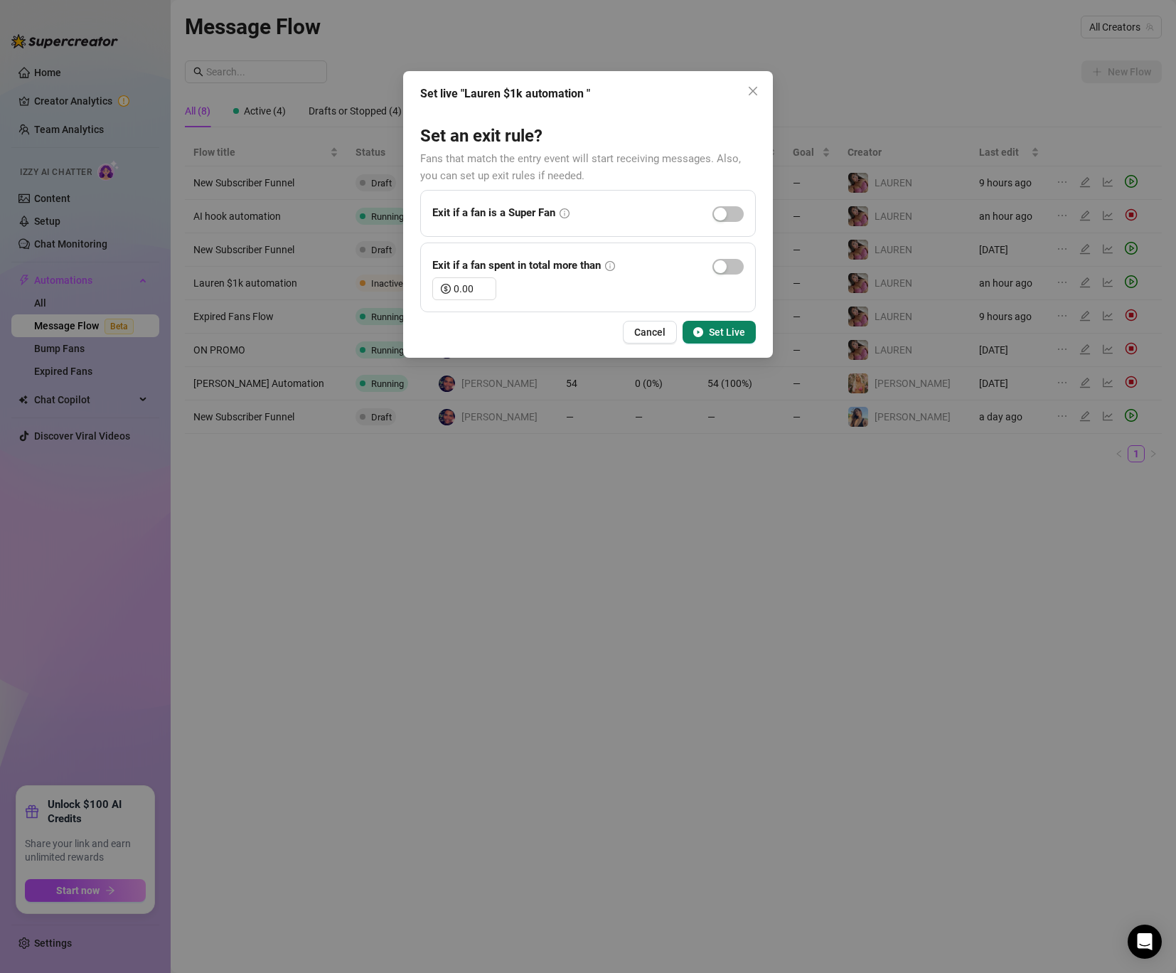
click at [728, 341] on button "Set Live" at bounding box center [719, 332] width 73 height 23
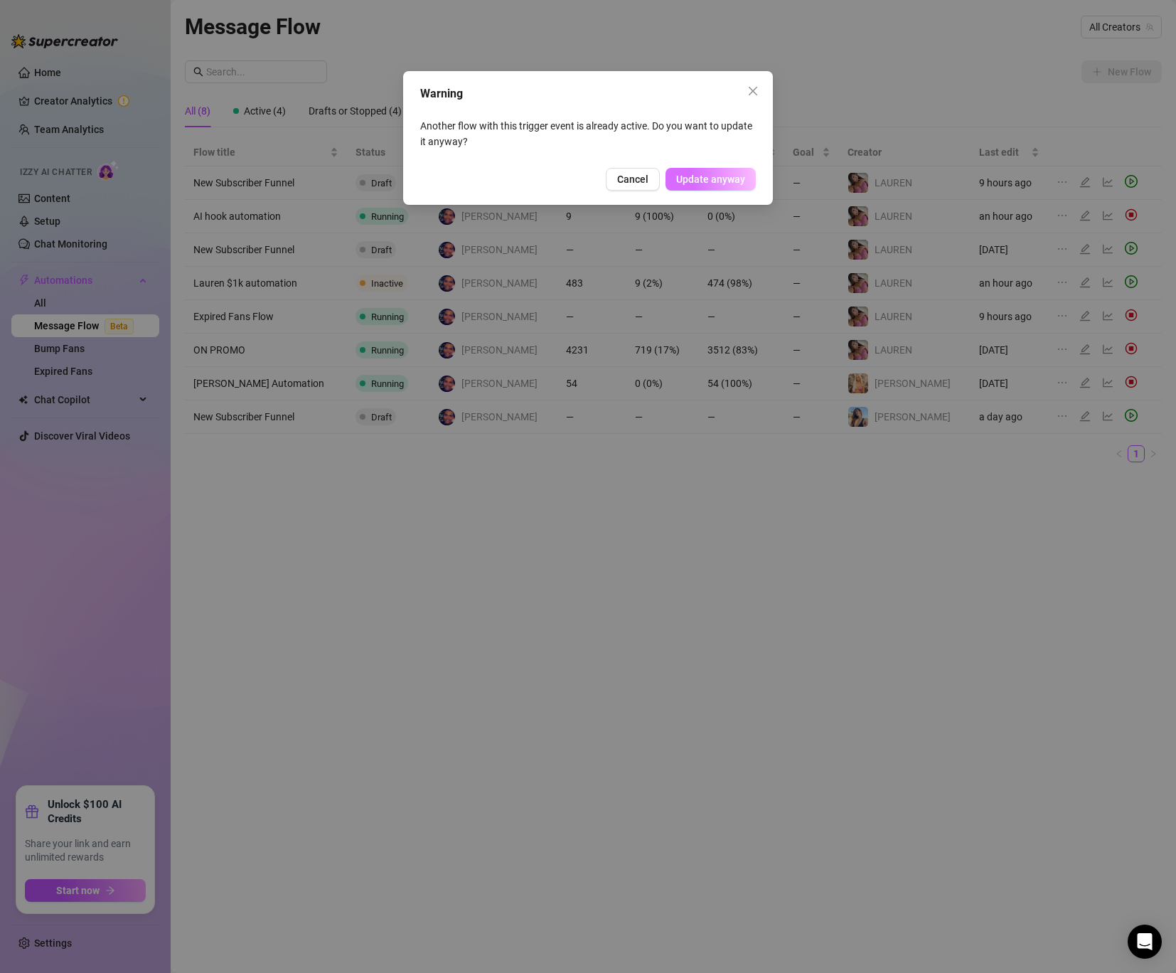
click at [705, 183] on span "Update anyway" at bounding box center [710, 179] width 69 height 11
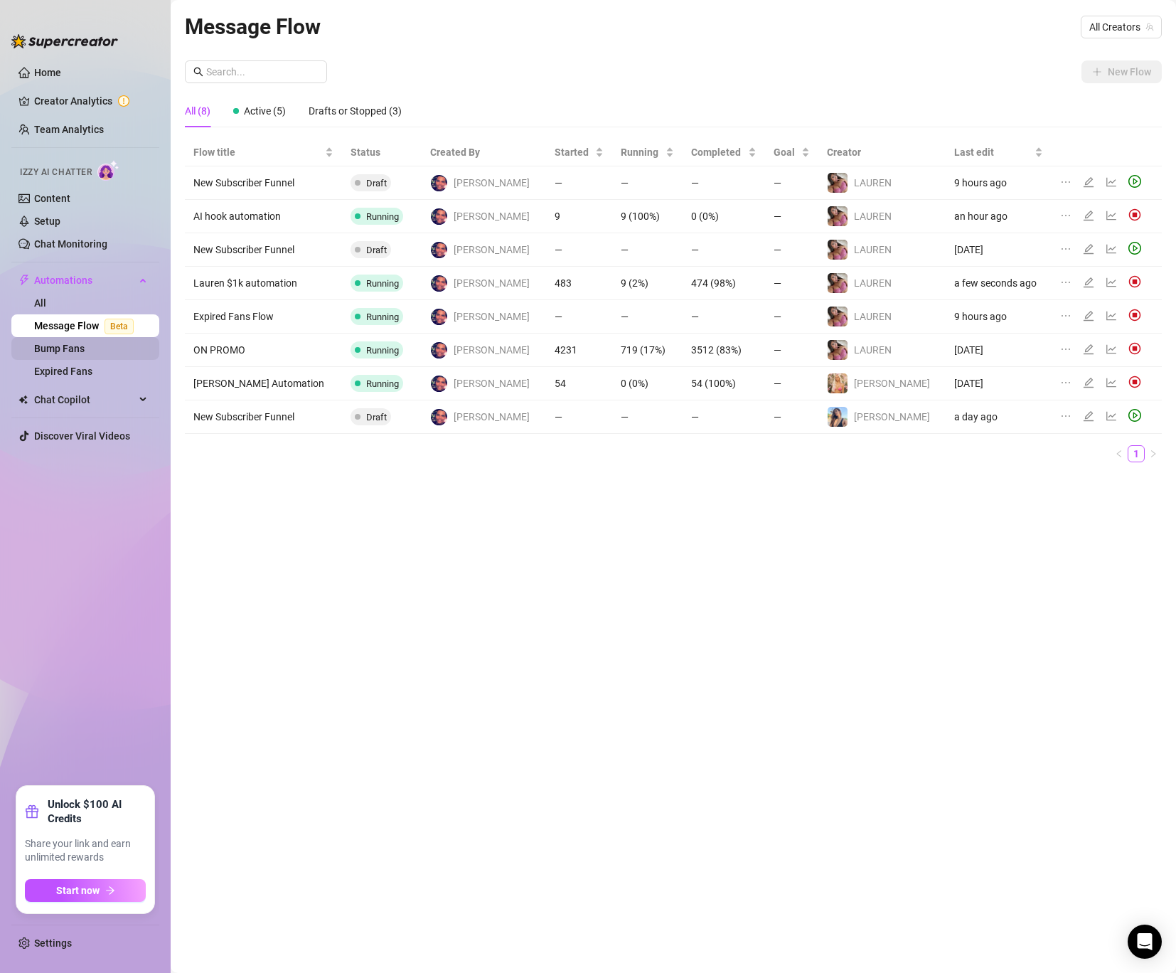
click at [70, 354] on link "Bump Fans" at bounding box center [59, 348] width 50 height 11
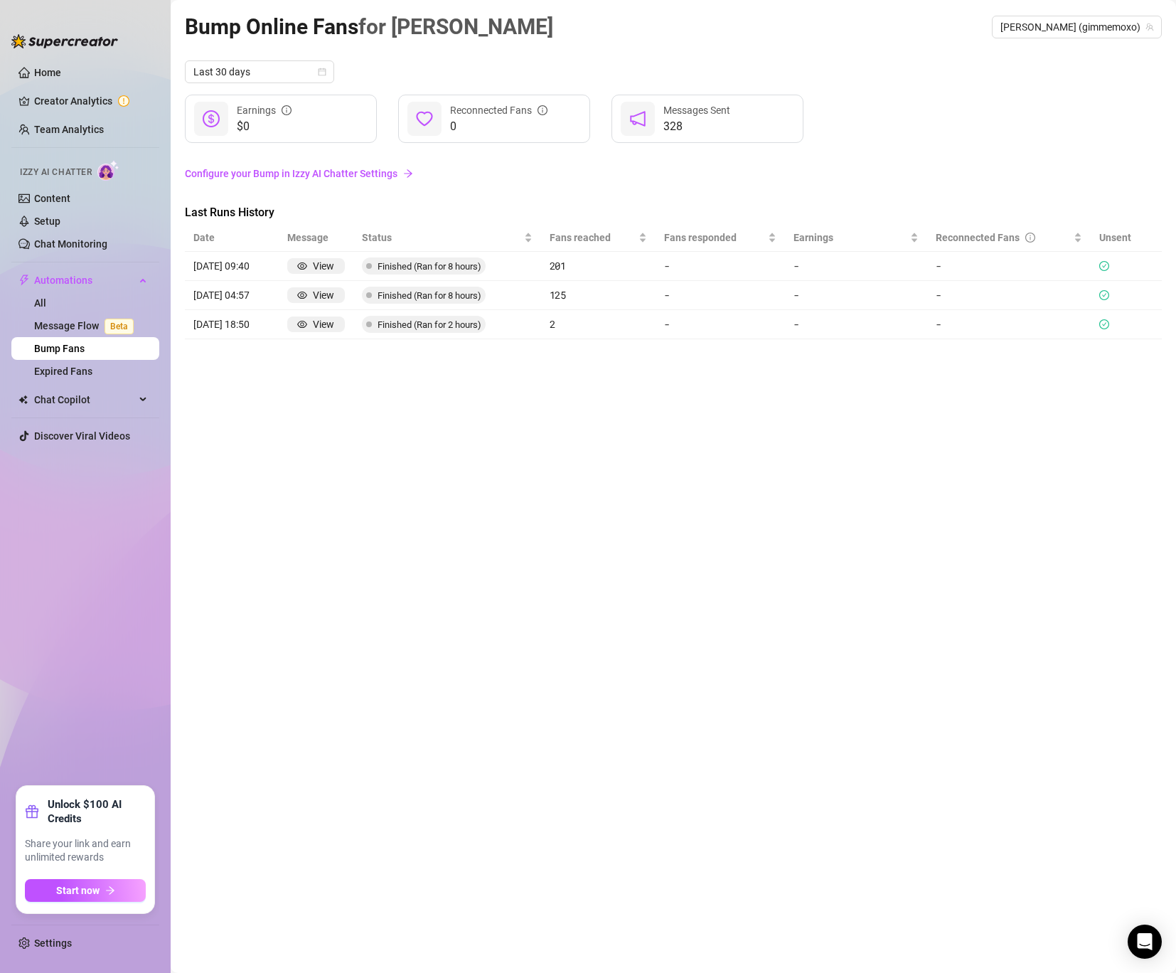
click at [306, 173] on link "Configure your Bump in Izzy AI Chatter Settings" at bounding box center [673, 174] width 977 height 16
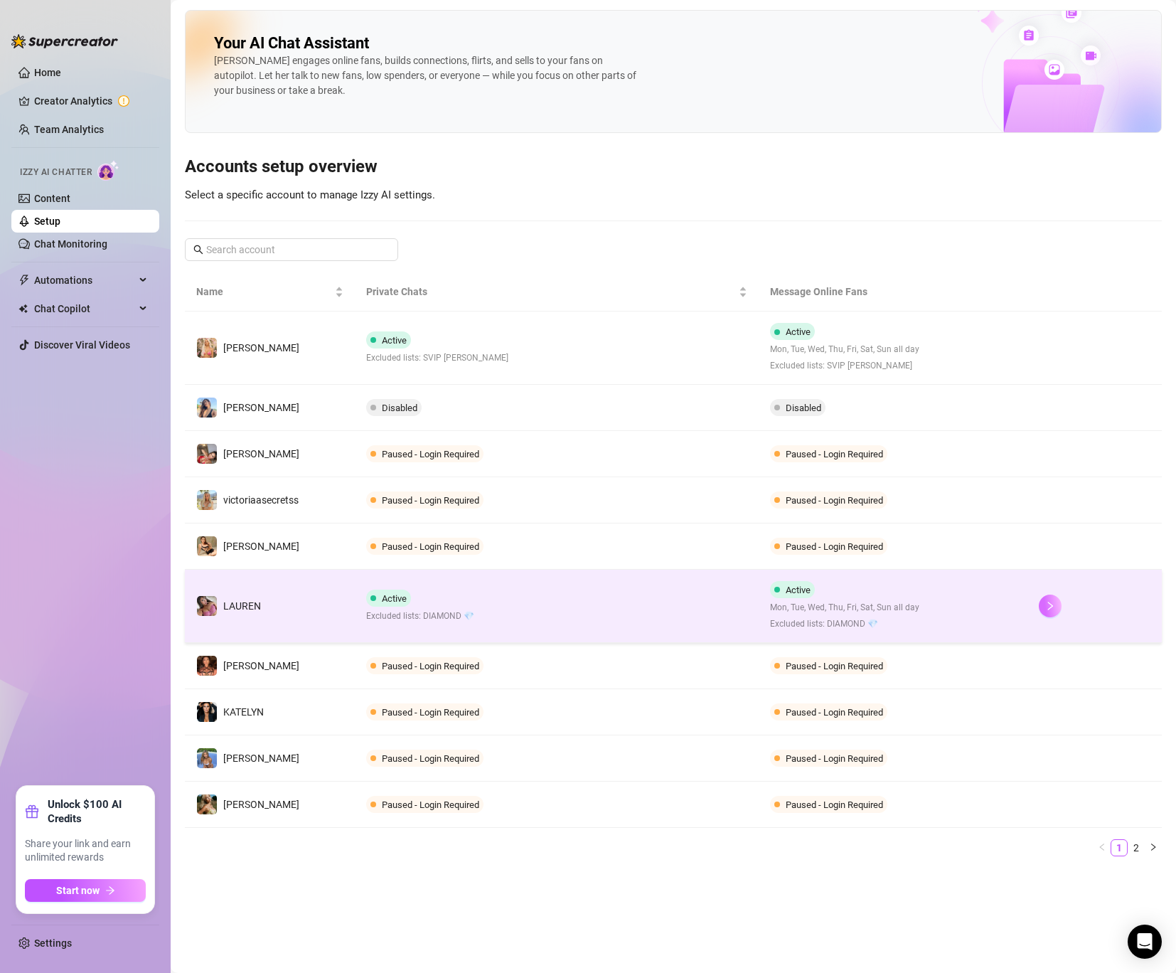
click at [1050, 604] on icon "right" at bounding box center [1050, 606] width 5 height 9
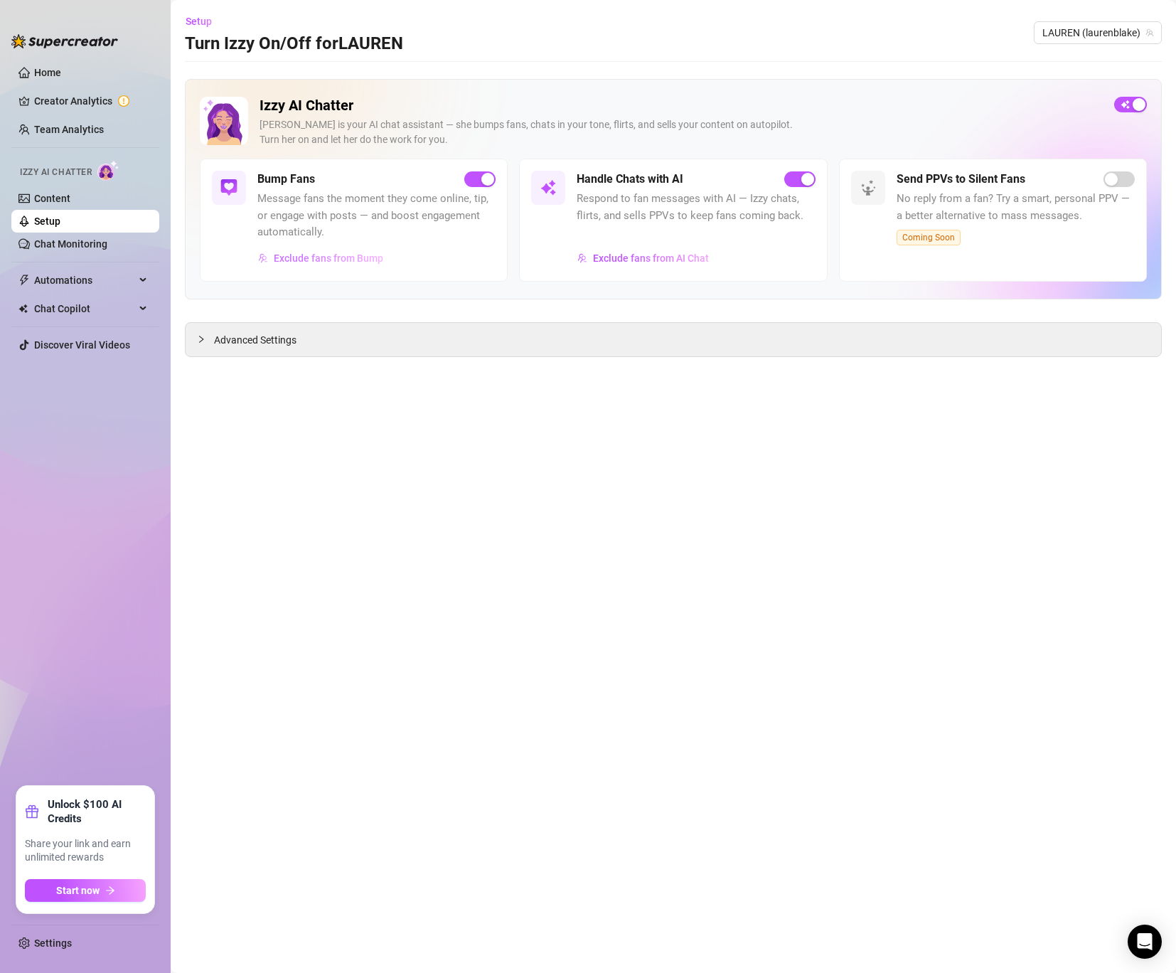
click at [304, 262] on span "Exclude fans from Bump" at bounding box center [329, 257] width 110 height 11
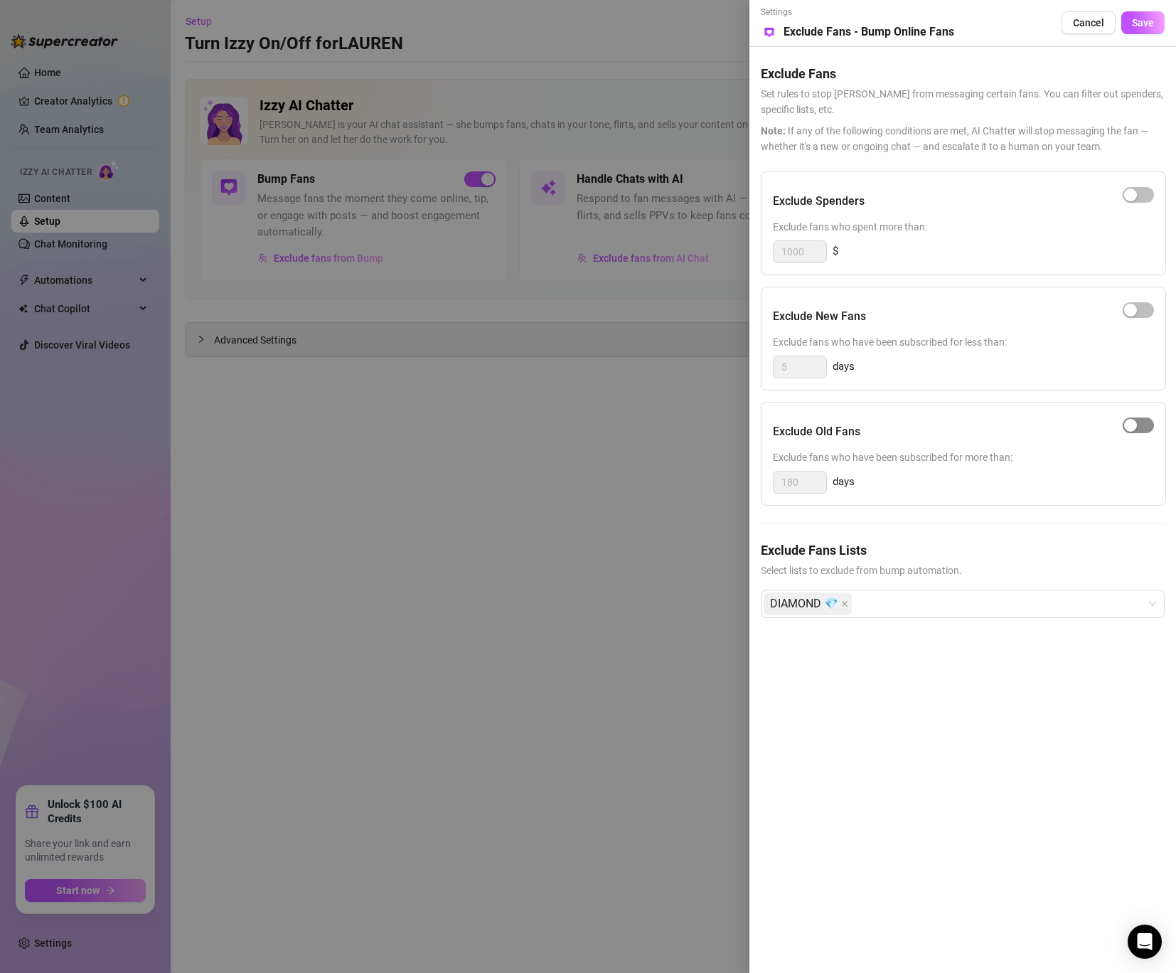
click at [1136, 423] on div "button" at bounding box center [1130, 425] width 13 height 13
click at [1133, 423] on span "button" at bounding box center [1138, 425] width 31 height 16
click at [1145, 24] on span "Save" at bounding box center [1143, 22] width 22 height 11
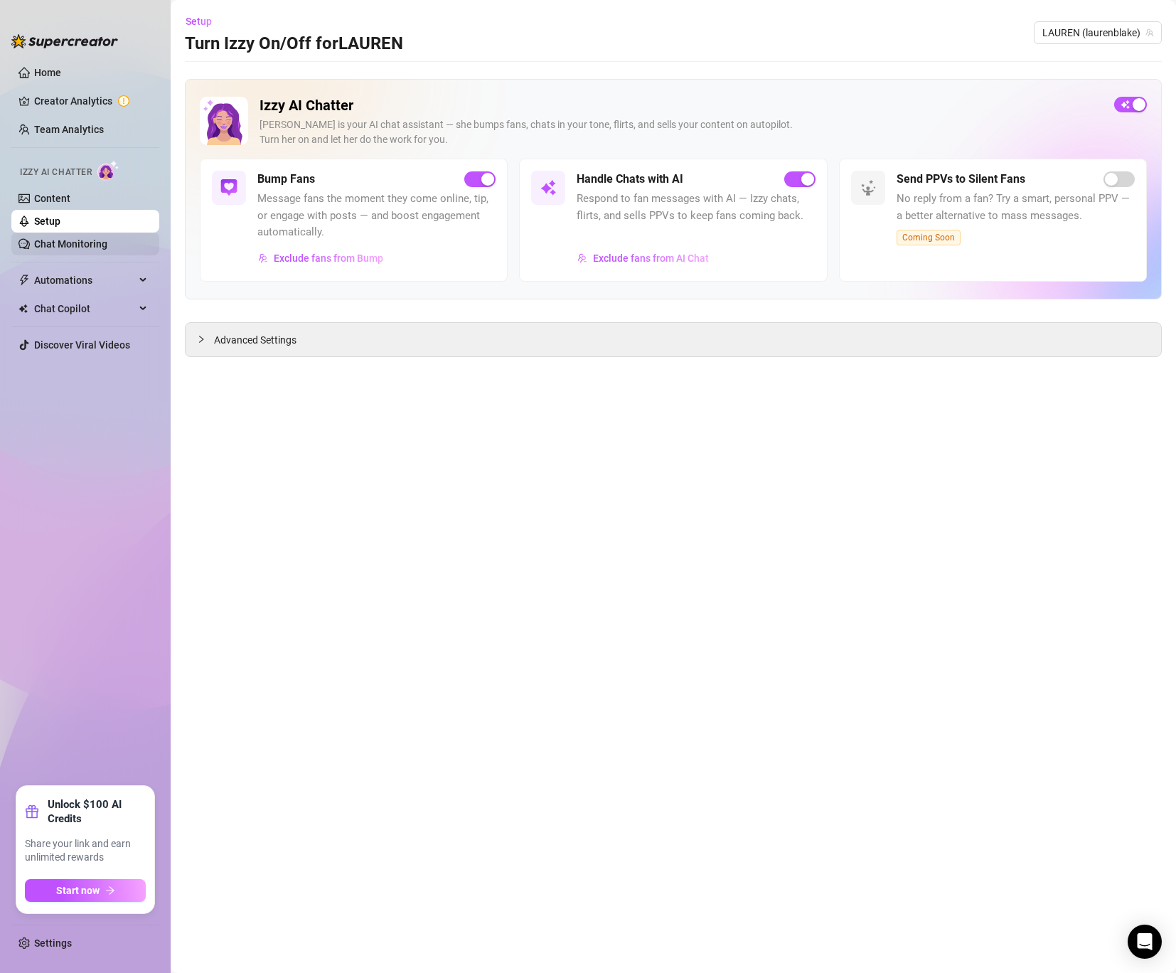
click at [80, 246] on link "Chat Monitoring" at bounding box center [70, 243] width 73 height 11
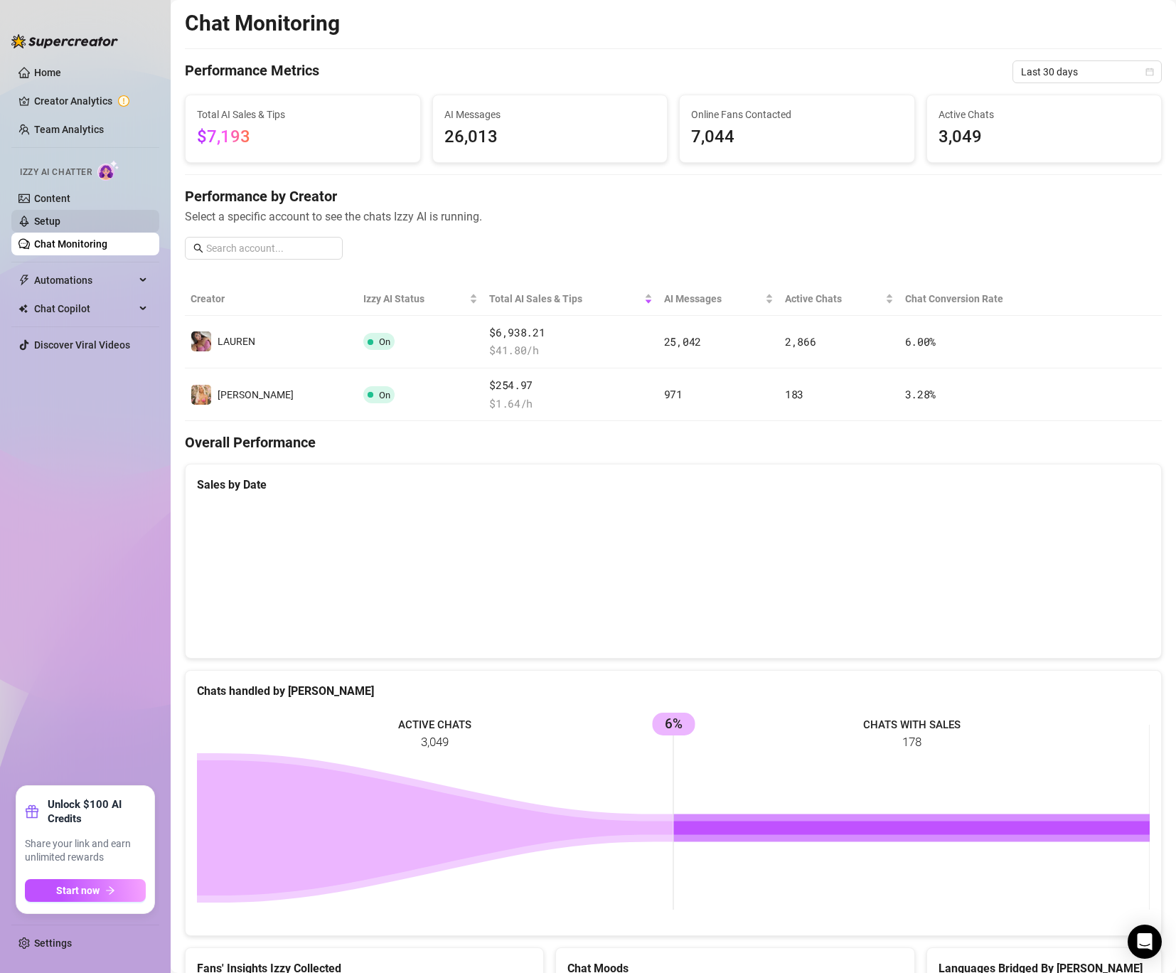
click at [60, 220] on link "Setup" at bounding box center [47, 220] width 26 height 11
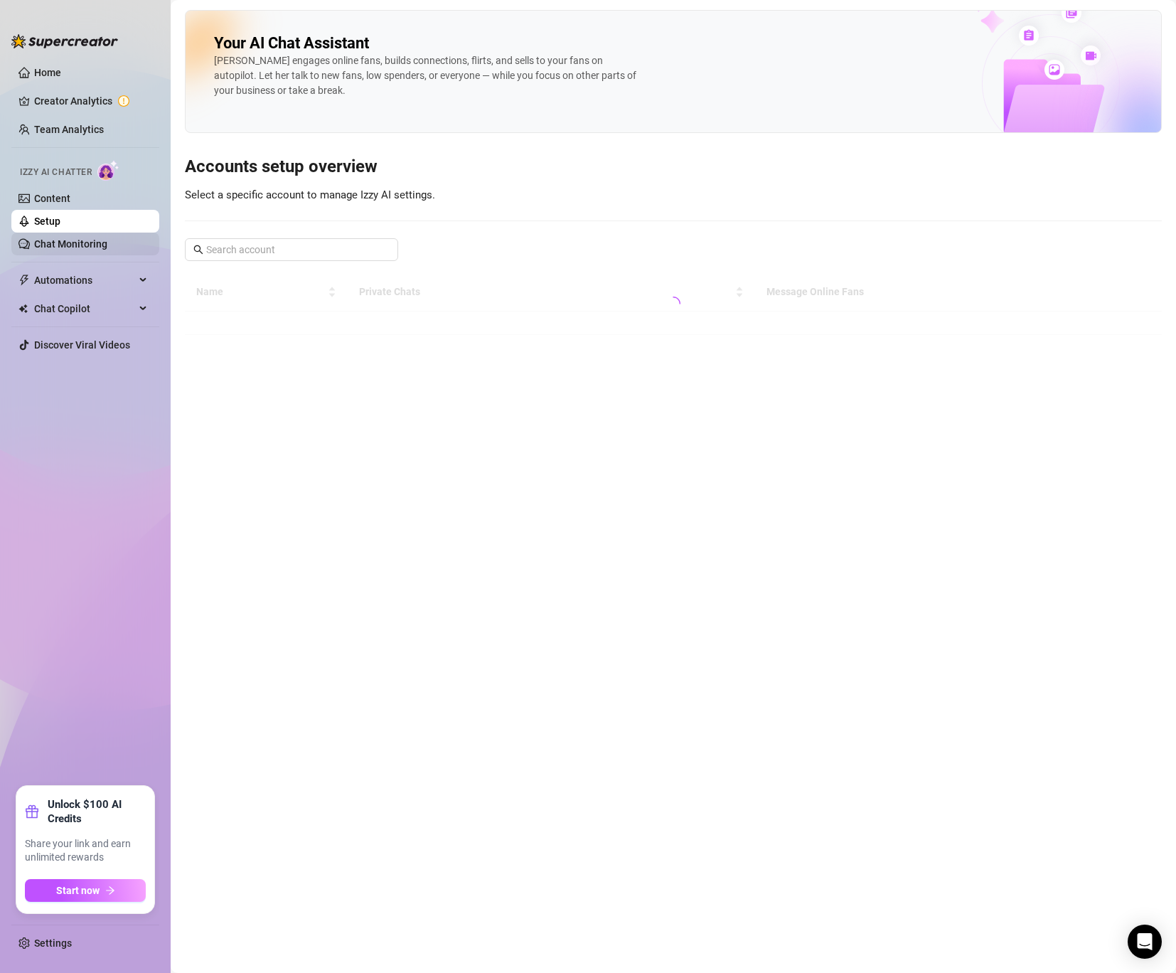
click at [80, 250] on link "Chat Monitoring" at bounding box center [70, 243] width 73 height 11
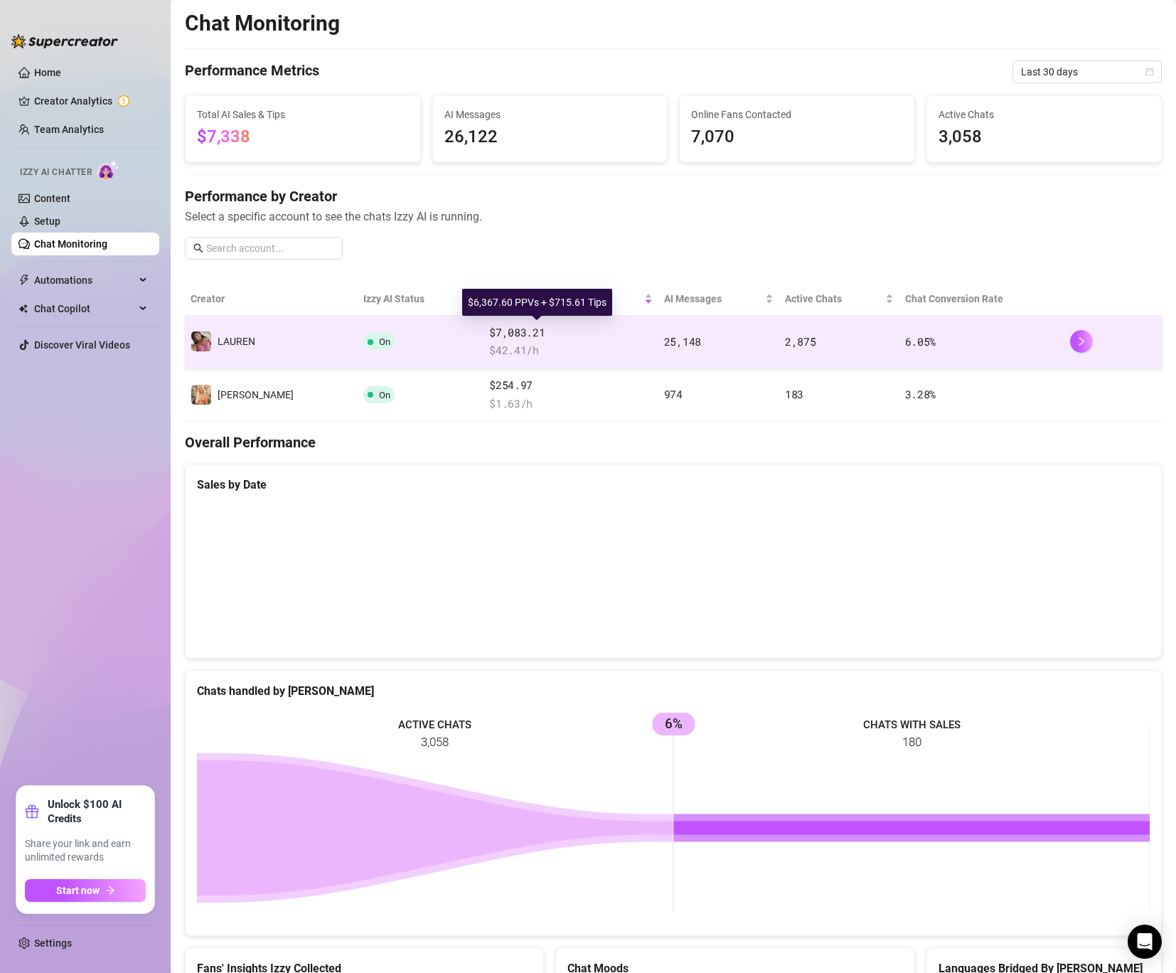
click at [524, 340] on span "$7,083.21" at bounding box center [571, 332] width 164 height 17
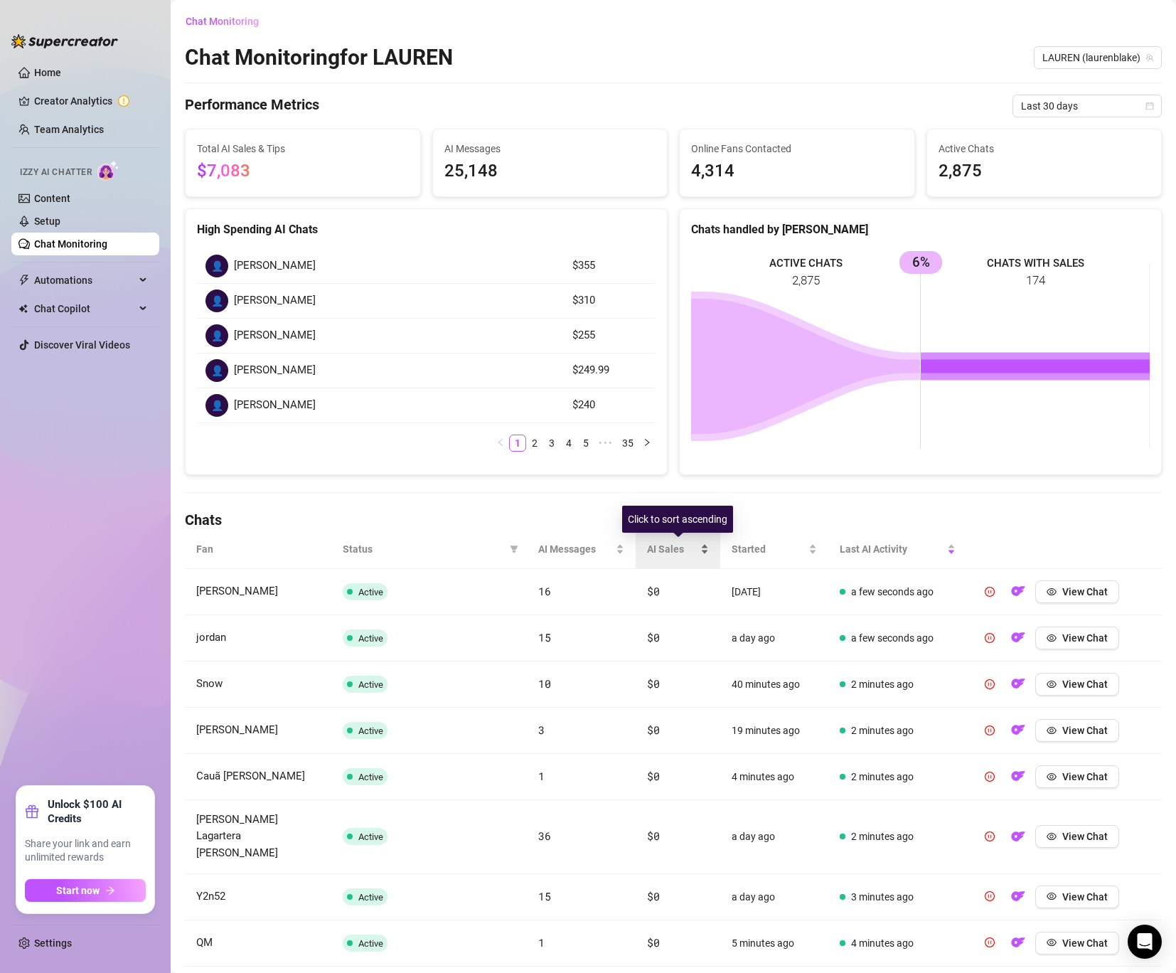
click at [671, 552] on span "AI Sales" at bounding box center [672, 549] width 50 height 16
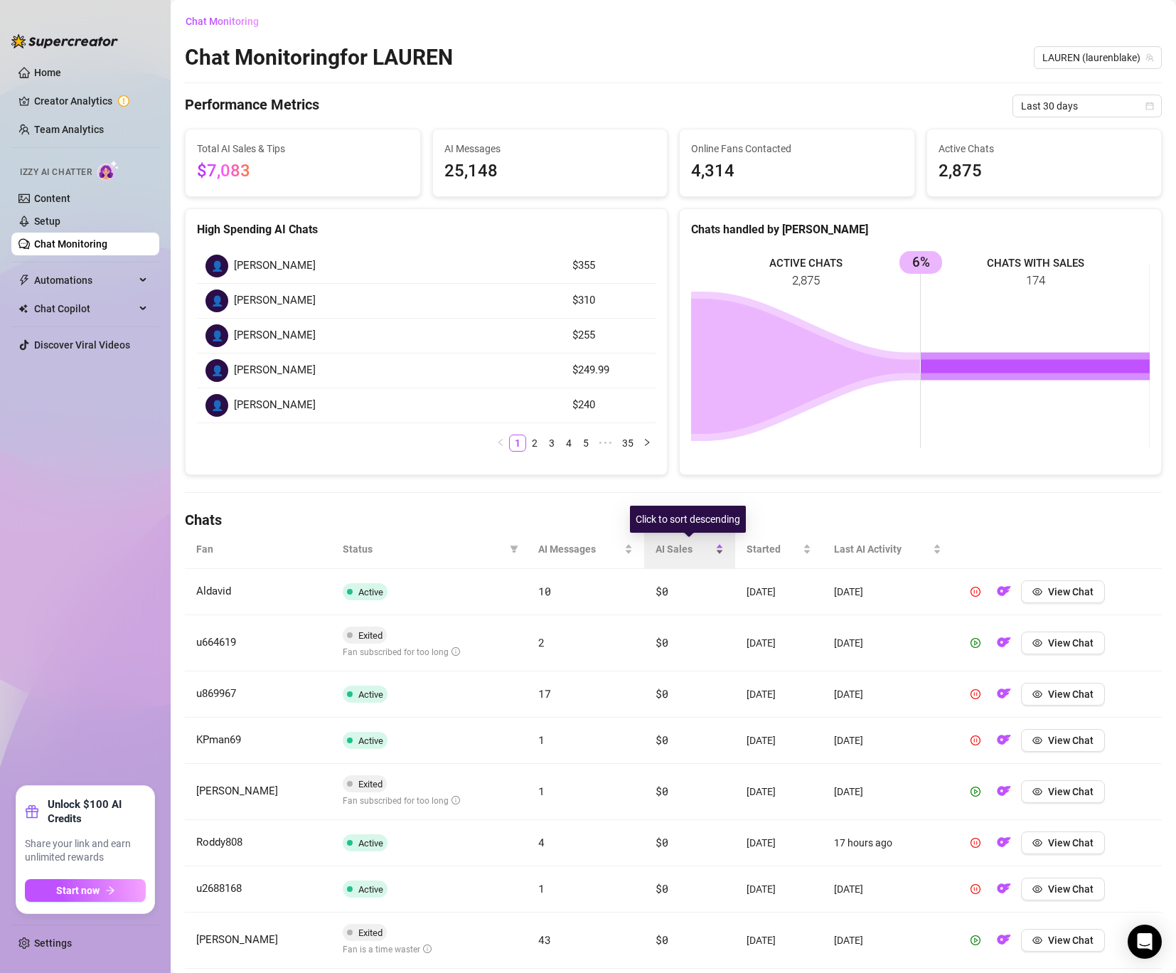
click at [671, 549] on span "AI Sales" at bounding box center [684, 549] width 57 height 16
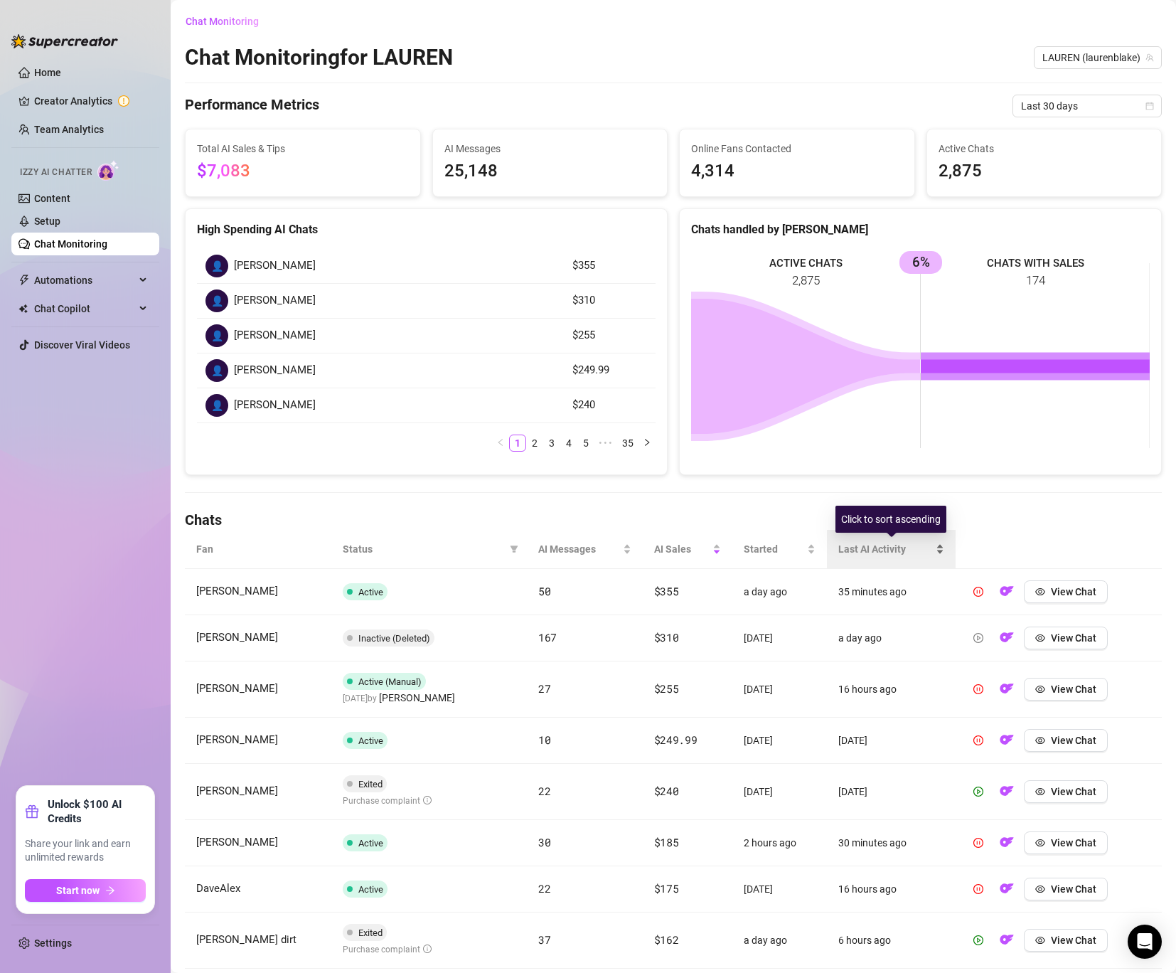
click at [863, 557] on div "Last AI Activity" at bounding box center [890, 549] width 105 height 16
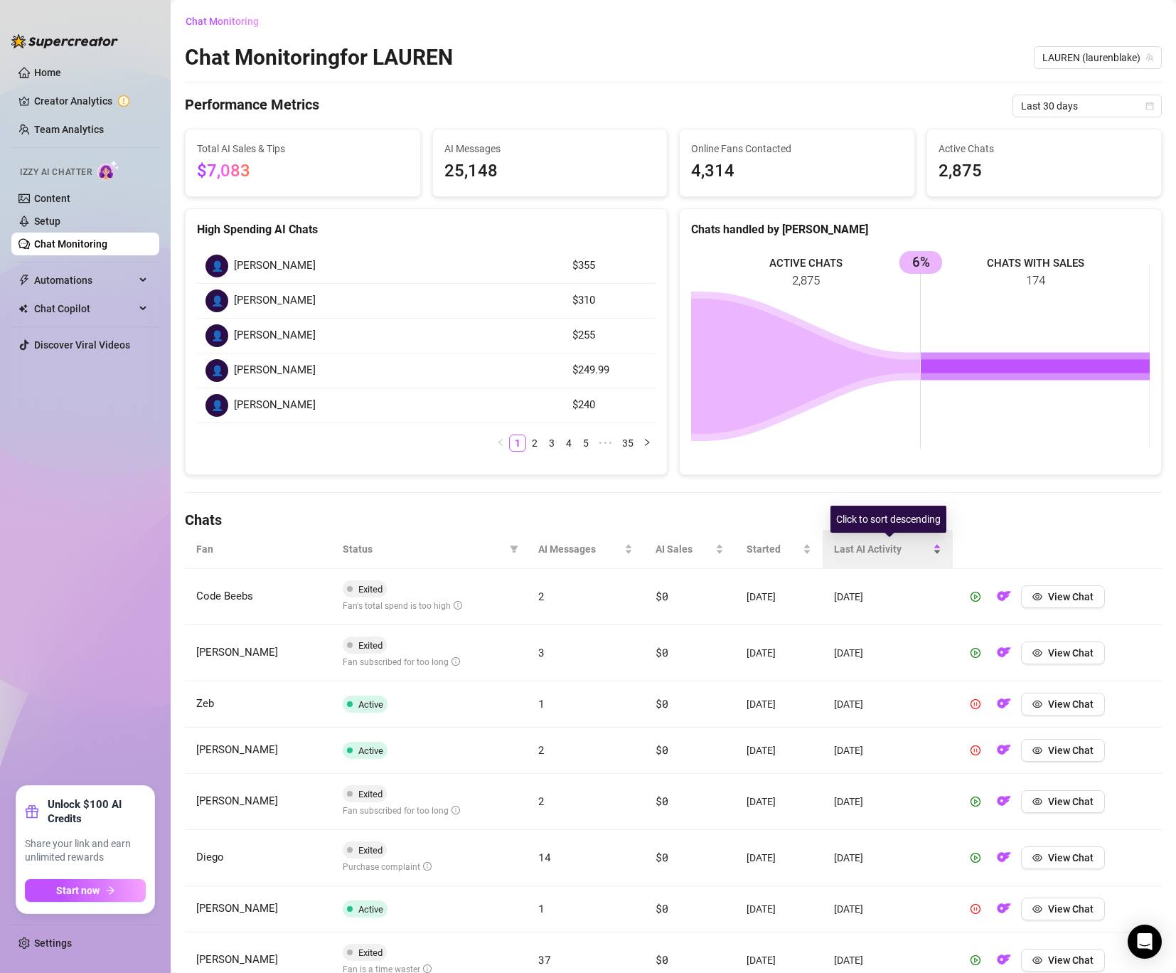
click at [846, 557] on div "Last AI Activity" at bounding box center [887, 549] width 107 height 16
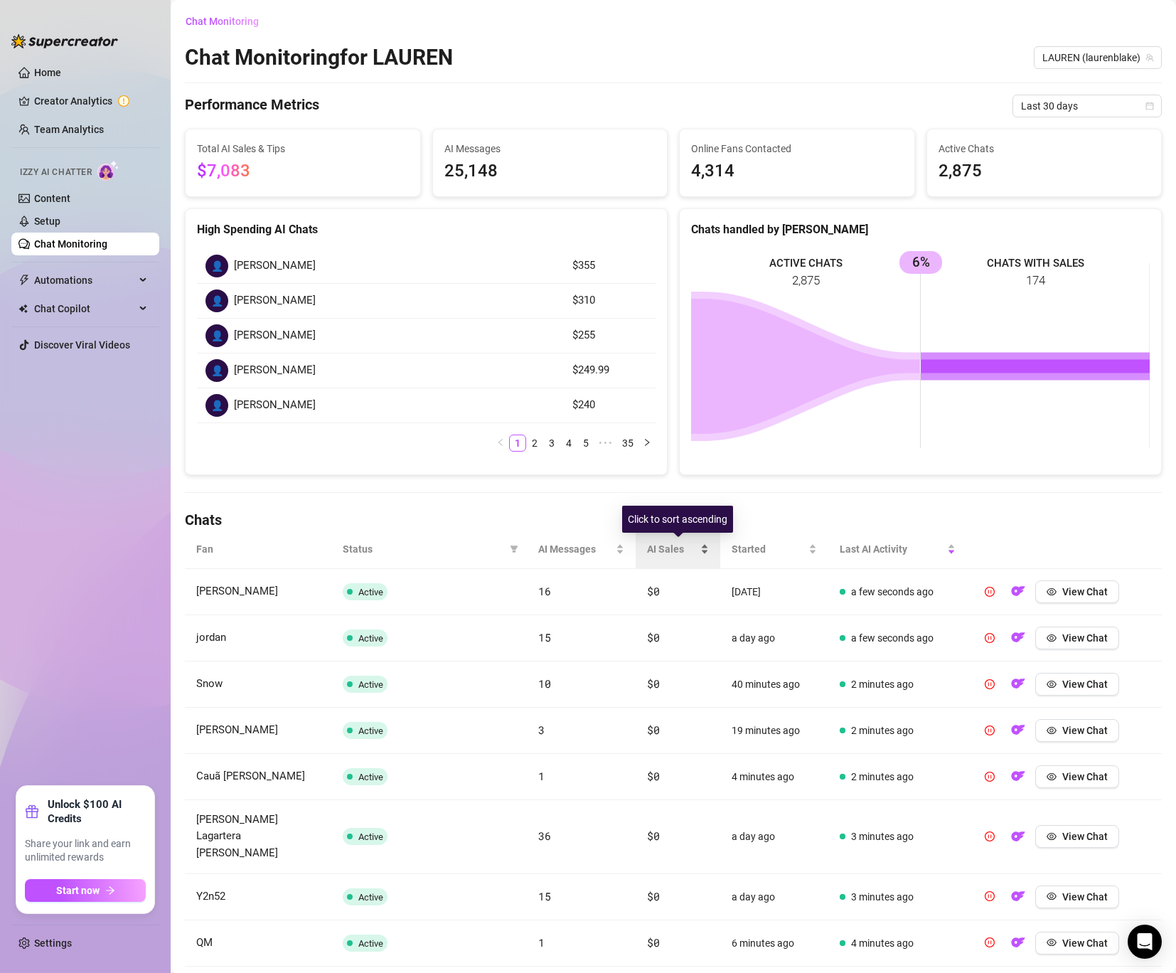
click at [665, 552] on span "AI Sales" at bounding box center [672, 549] width 50 height 16
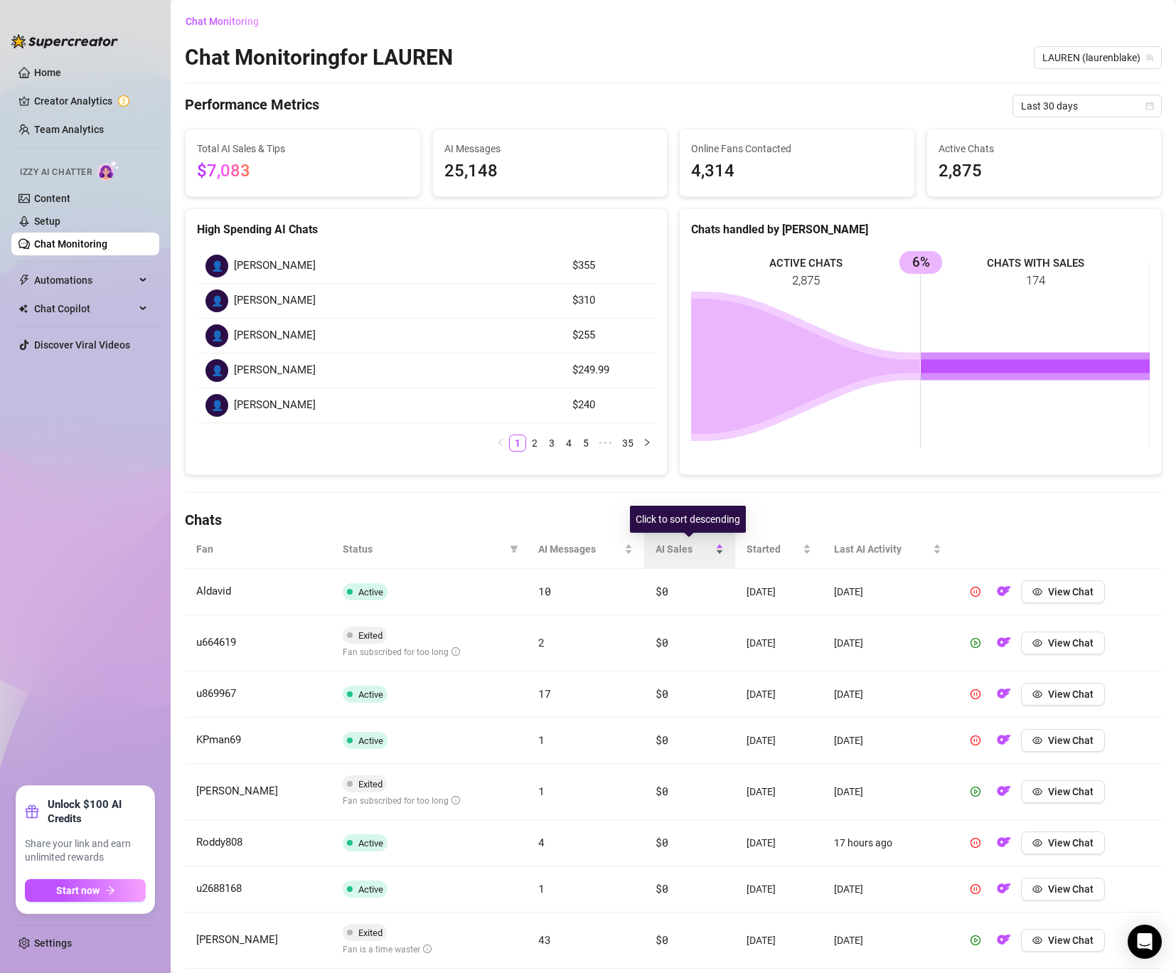
click at [665, 552] on span "AI Sales" at bounding box center [684, 549] width 57 height 16
